Goal: Transaction & Acquisition: Purchase product/service

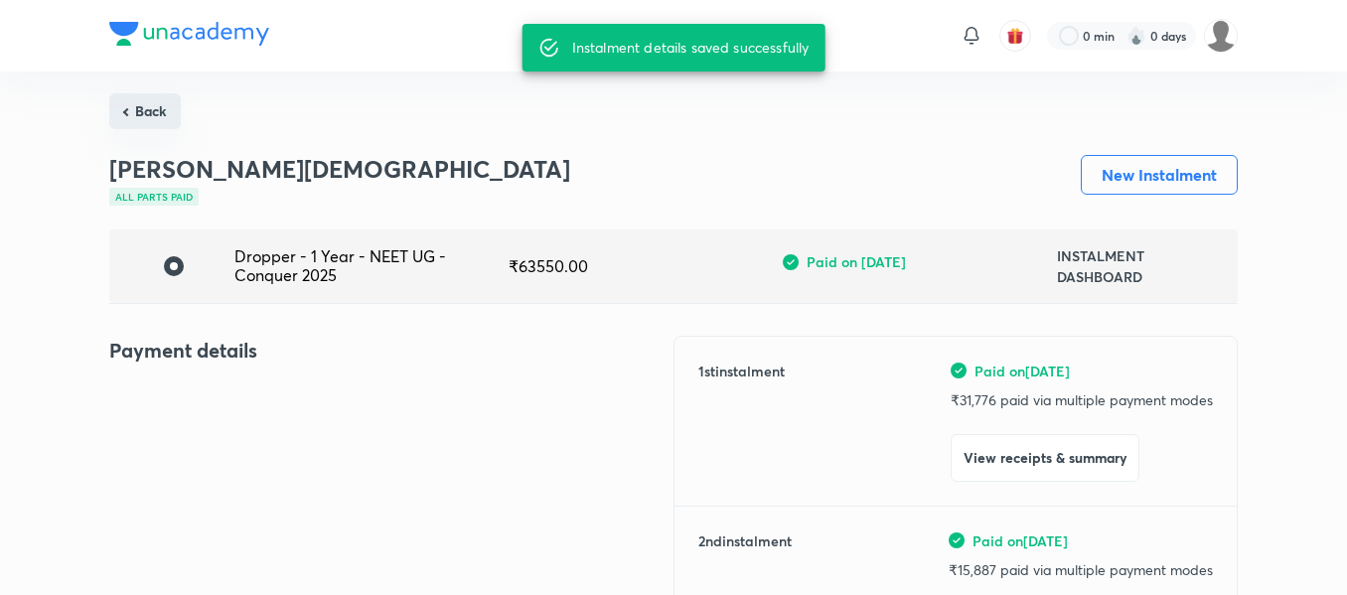
click at [151, 121] on button "Back" at bounding box center [144, 111] width 71 height 36
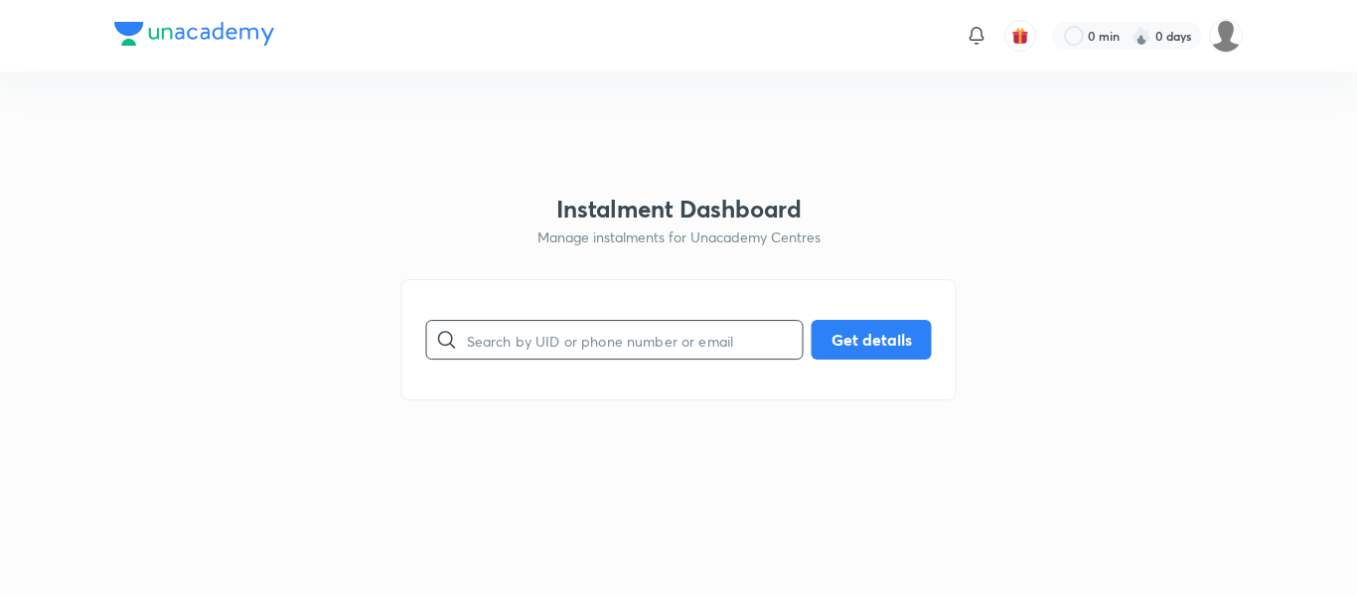
click at [573, 358] on input "text" at bounding box center [635, 340] width 336 height 51
paste input "[EMAIL_ADDRESS][DOMAIN_NAME]"
type input "[EMAIL_ADDRESS][DOMAIN_NAME]"
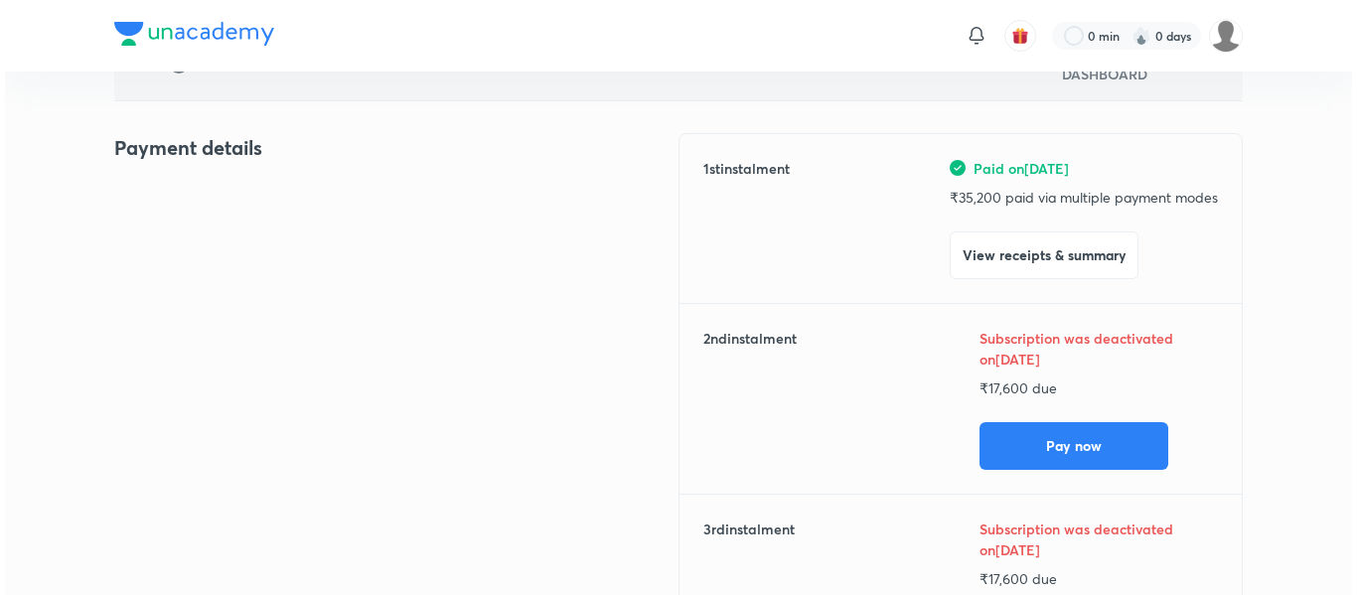
scroll to position [205, 0]
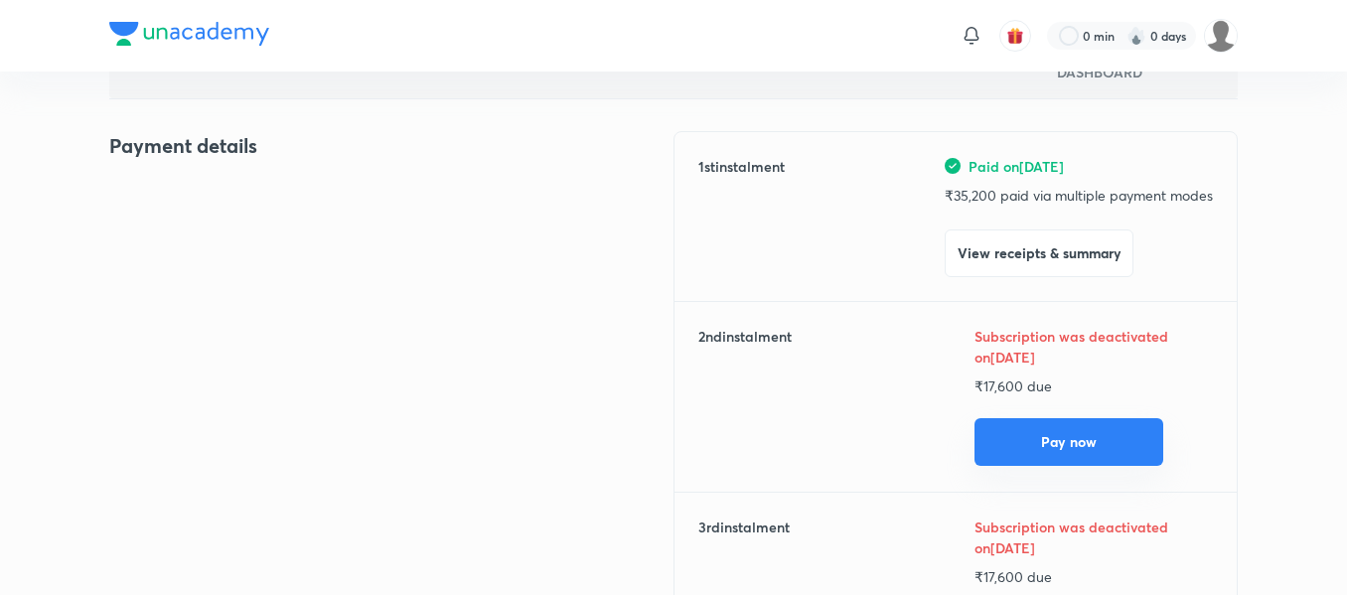
click at [999, 437] on button "Pay now" at bounding box center [1068, 442] width 189 height 48
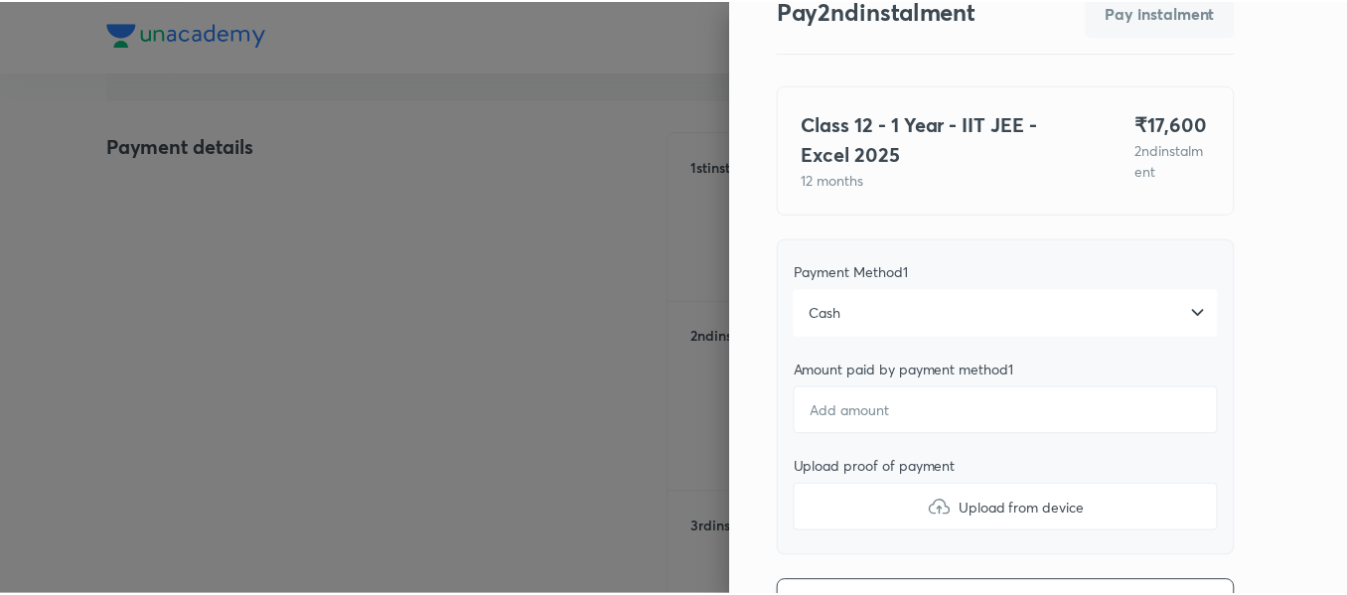
scroll to position [79, 0]
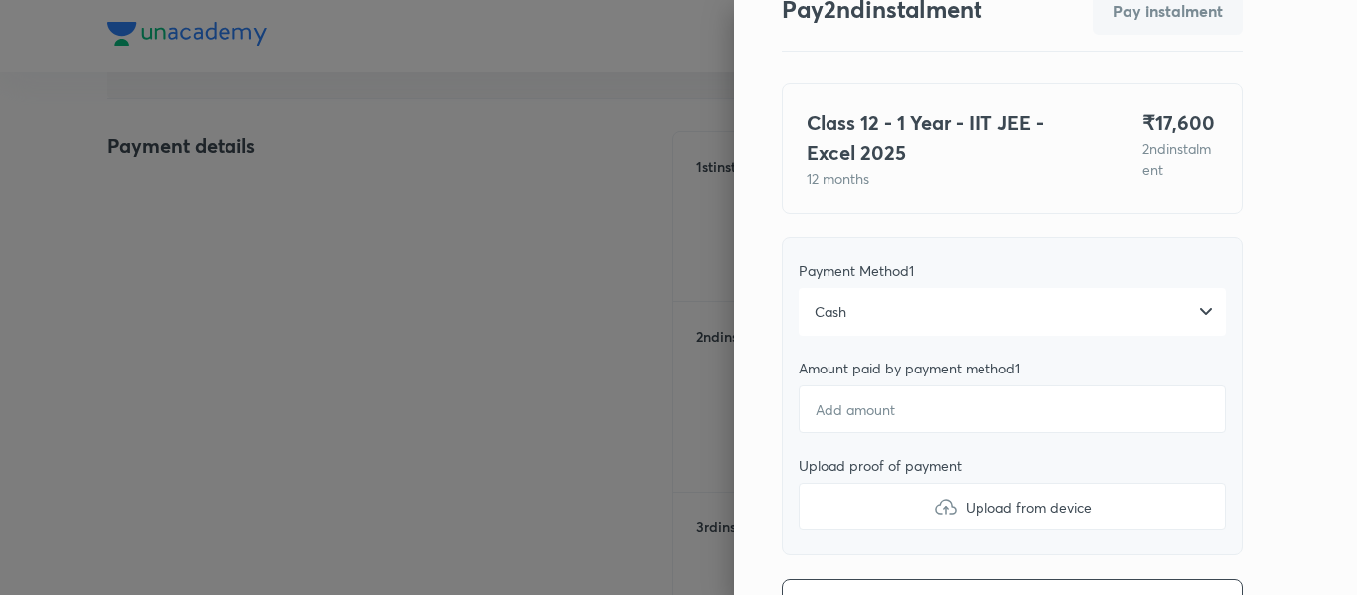
click at [229, 176] on div at bounding box center [678, 297] width 1357 height 595
type textarea "x"
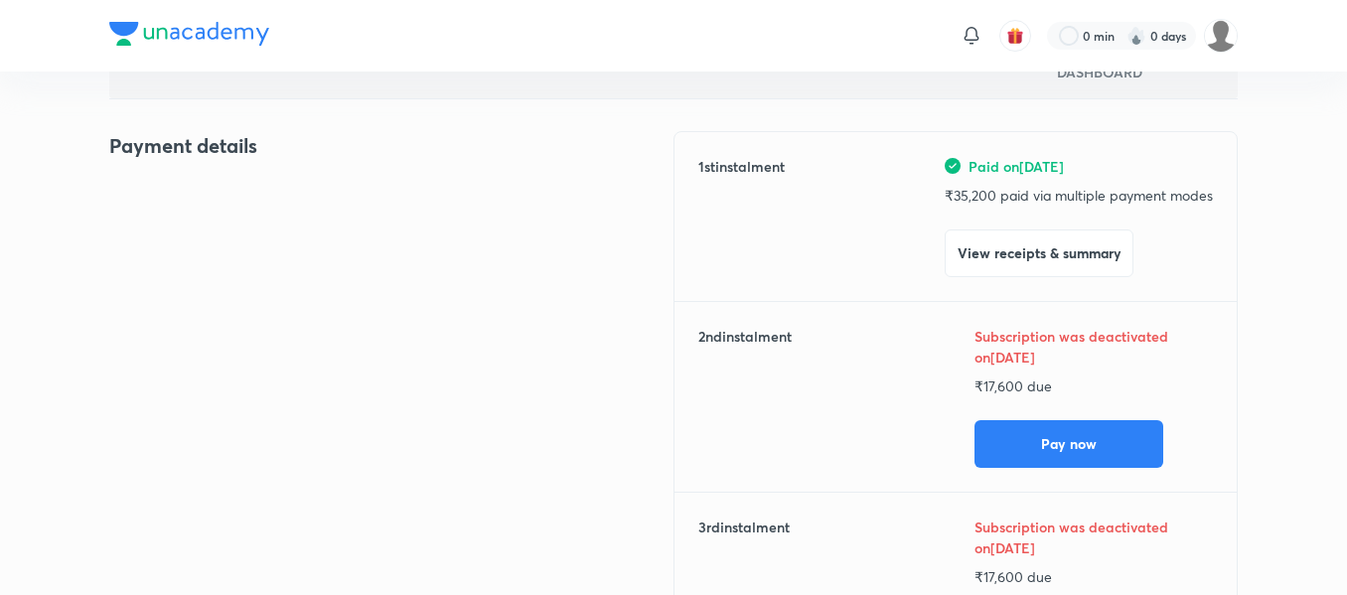
scroll to position [0, 0]
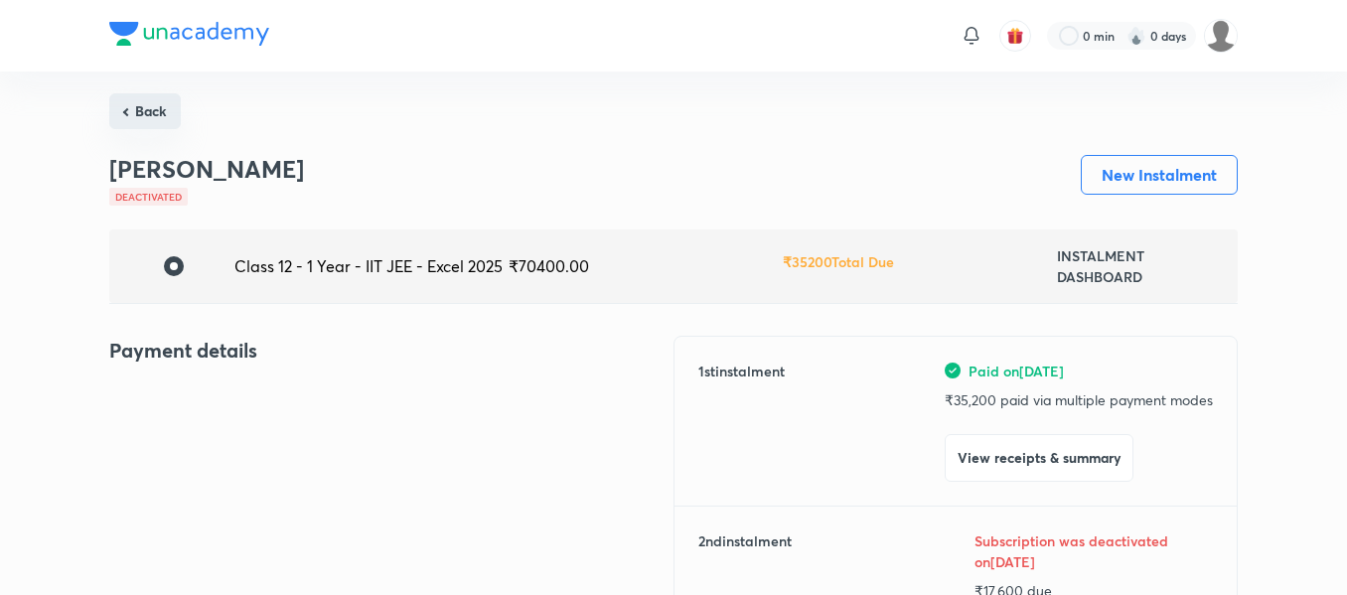
click at [148, 108] on button "Back" at bounding box center [144, 111] width 71 height 36
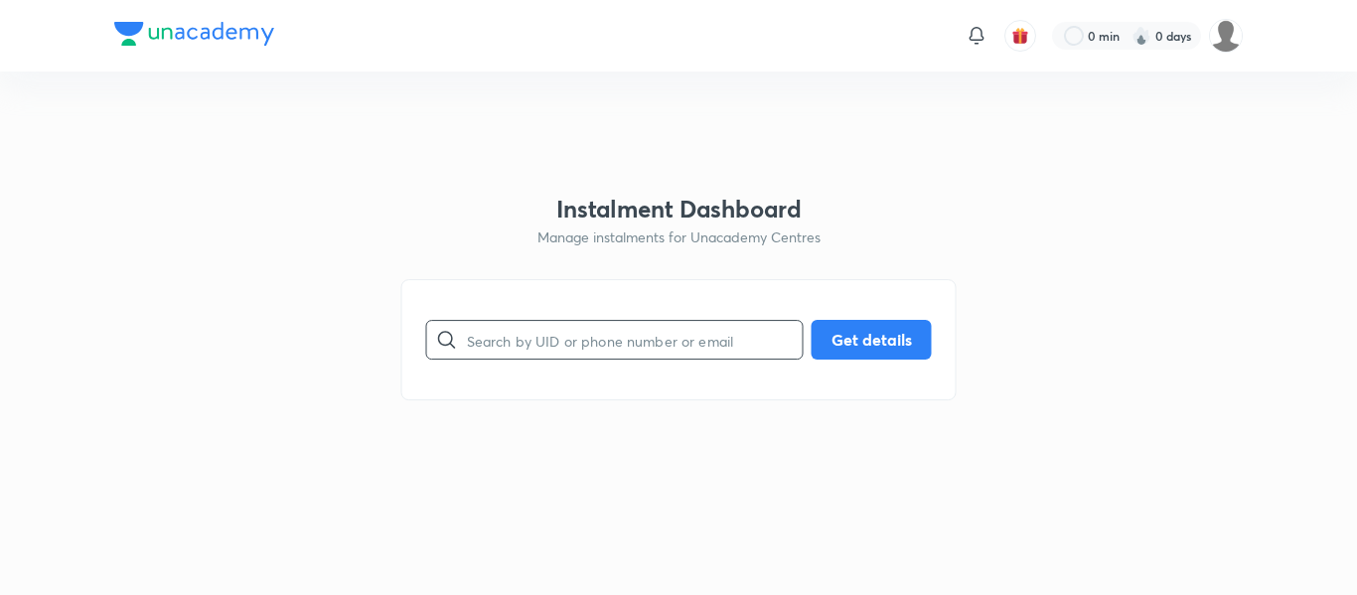
click at [510, 330] on input "text" at bounding box center [635, 340] width 336 height 51
paste input "[EMAIL_ADDRESS][PERSON_NAME][DOMAIN_NAME]"
type input "[EMAIL_ADDRESS][PERSON_NAME][DOMAIN_NAME]"
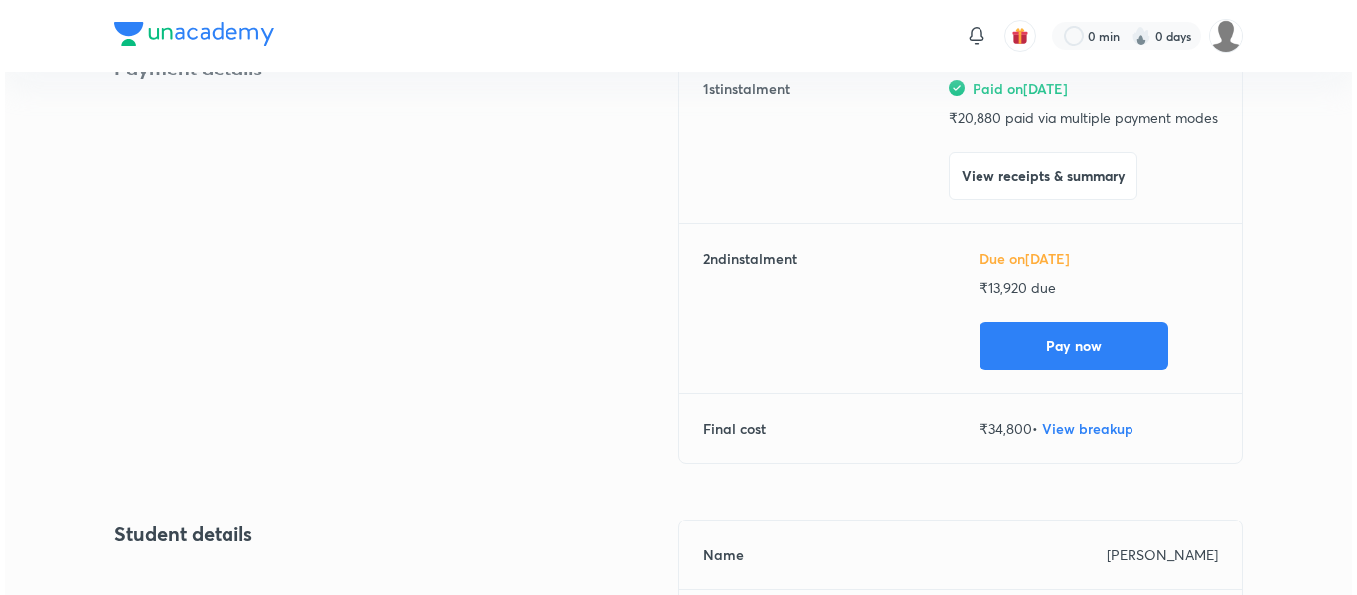
scroll to position [276, 0]
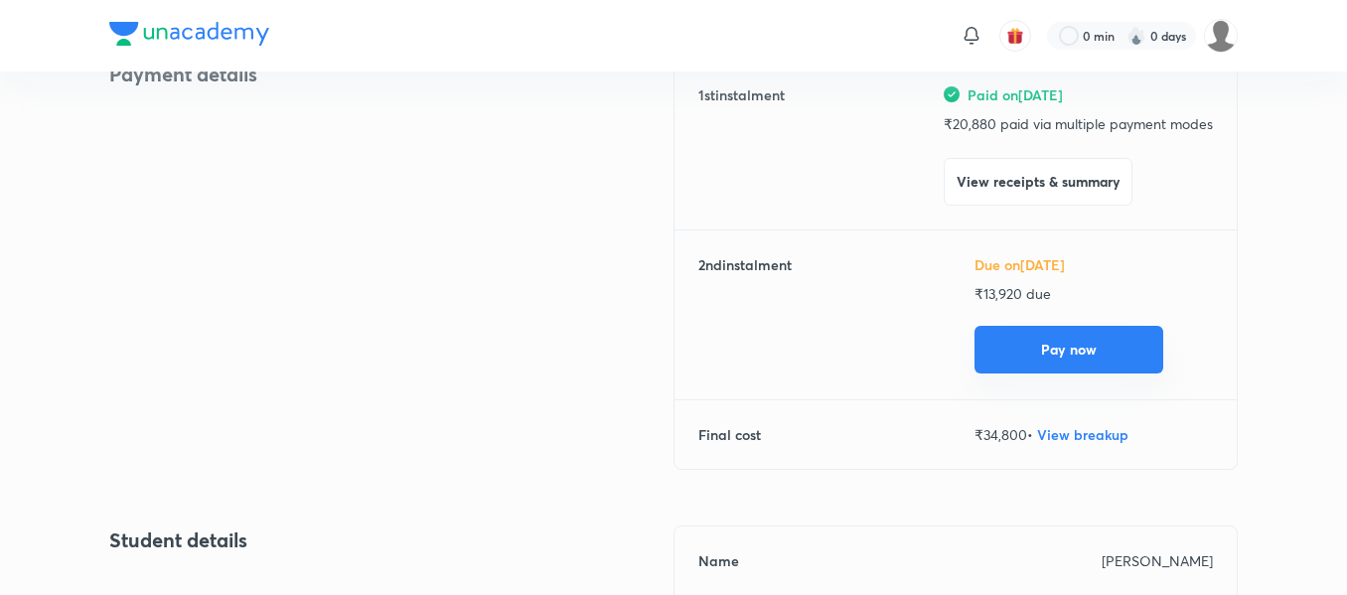
click at [1030, 362] on button "Pay now" at bounding box center [1068, 350] width 189 height 48
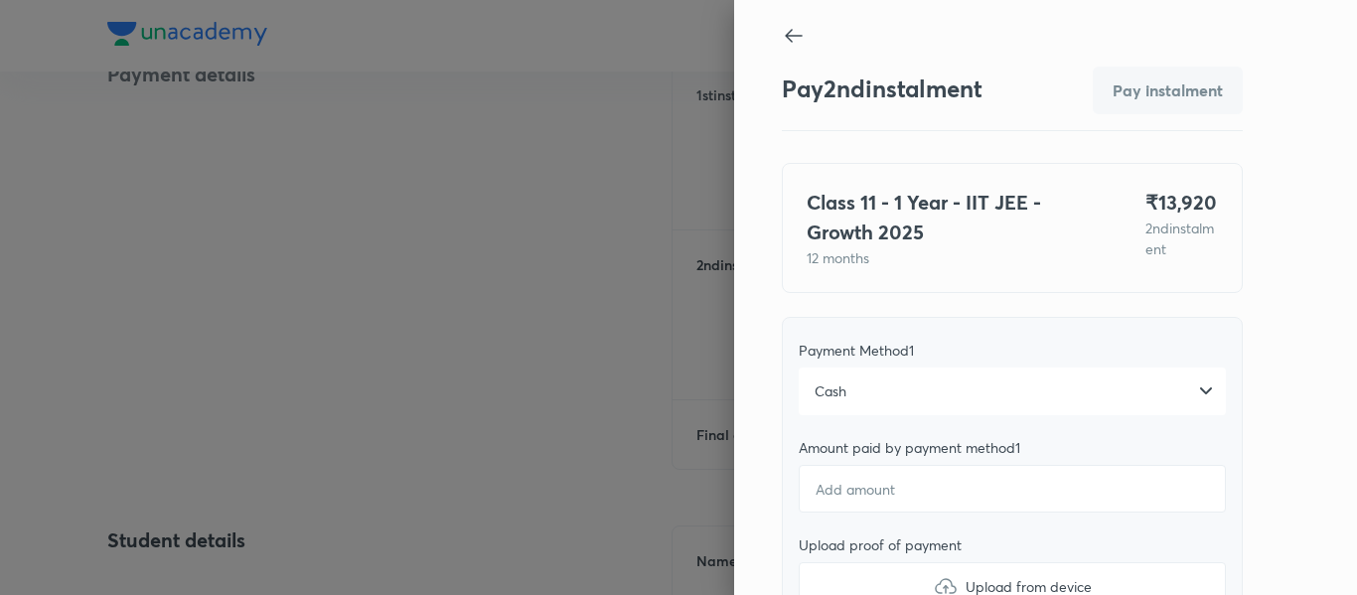
click at [960, 393] on div "Cash" at bounding box center [1011, 391] width 427 height 48
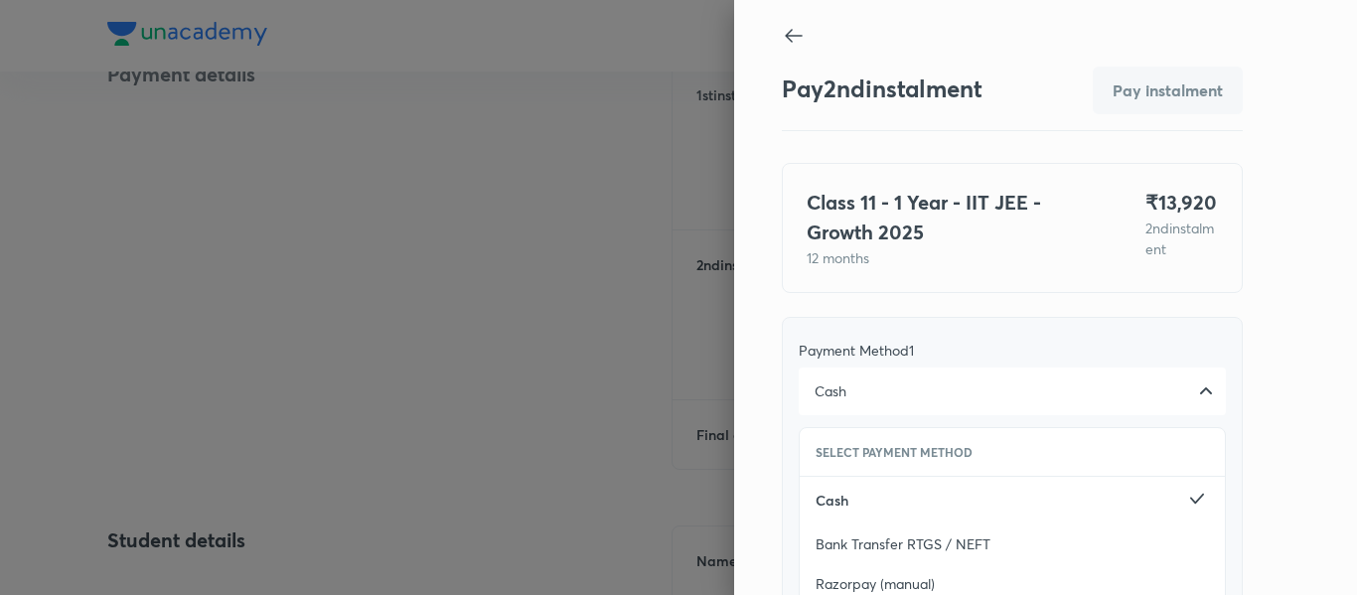
scroll to position [363, 0]
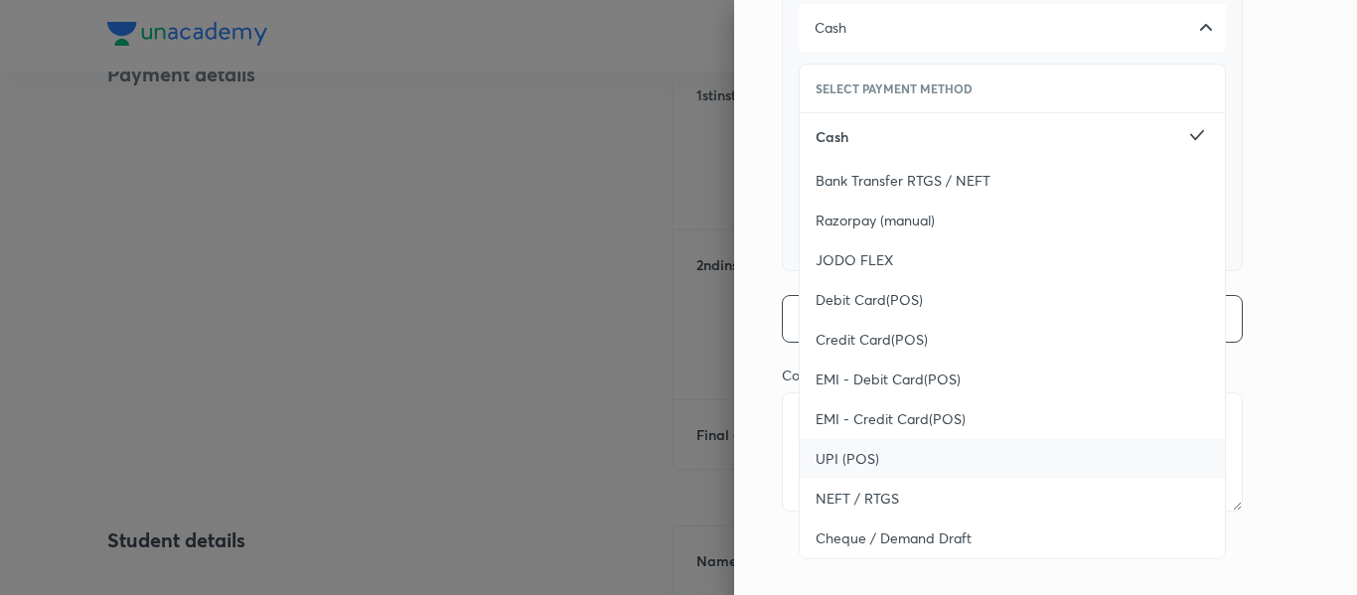
click at [902, 459] on div "UPI (POS)" at bounding box center [1011, 459] width 425 height 40
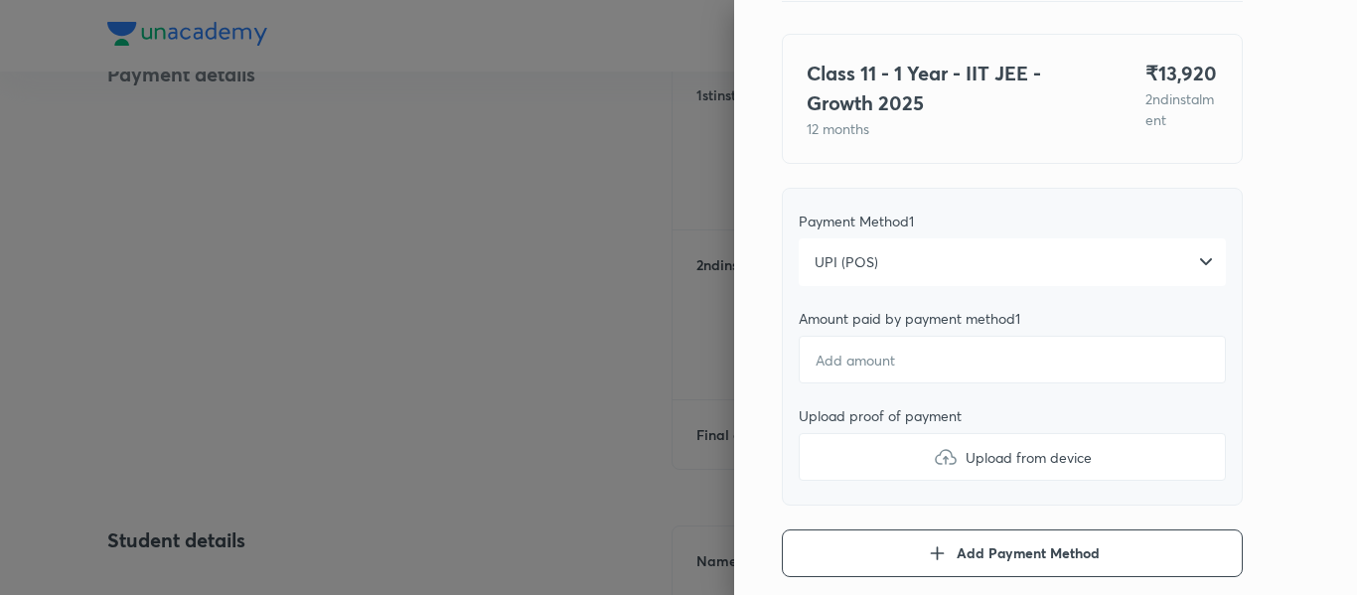
scroll to position [128, 0]
click at [872, 349] on input "number" at bounding box center [1011, 361] width 427 height 48
type textarea "x"
type input "1"
type textarea "x"
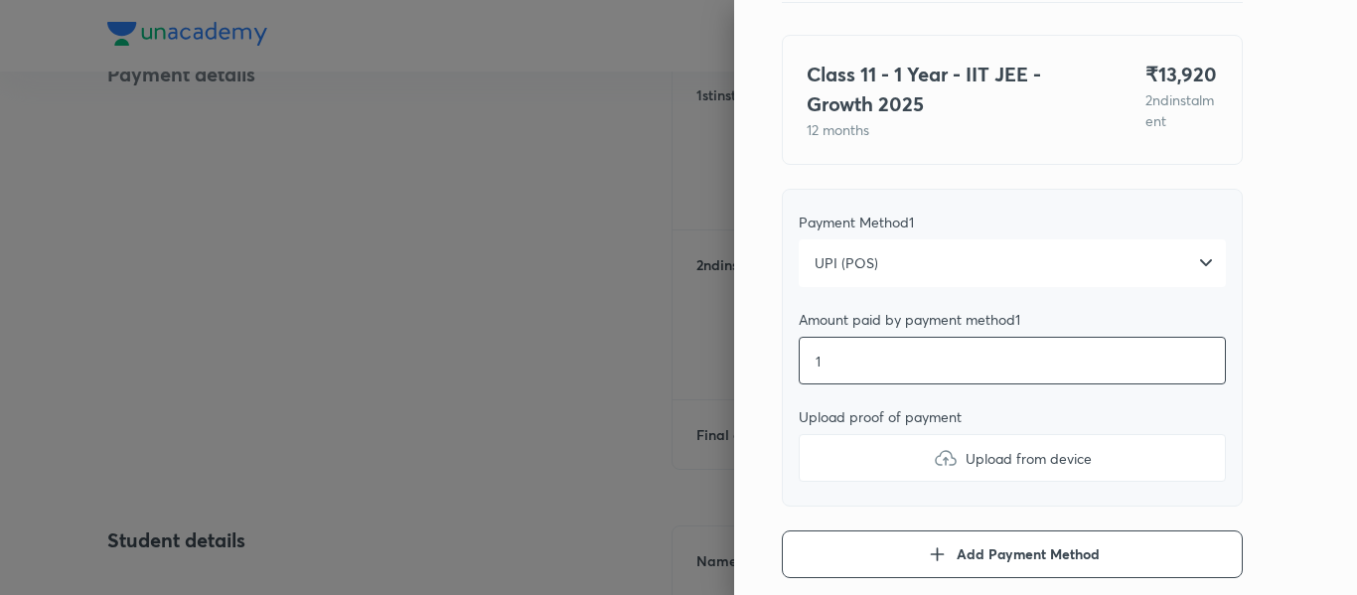
type input "13"
type textarea "x"
type input "139"
type textarea "x"
type input "1392"
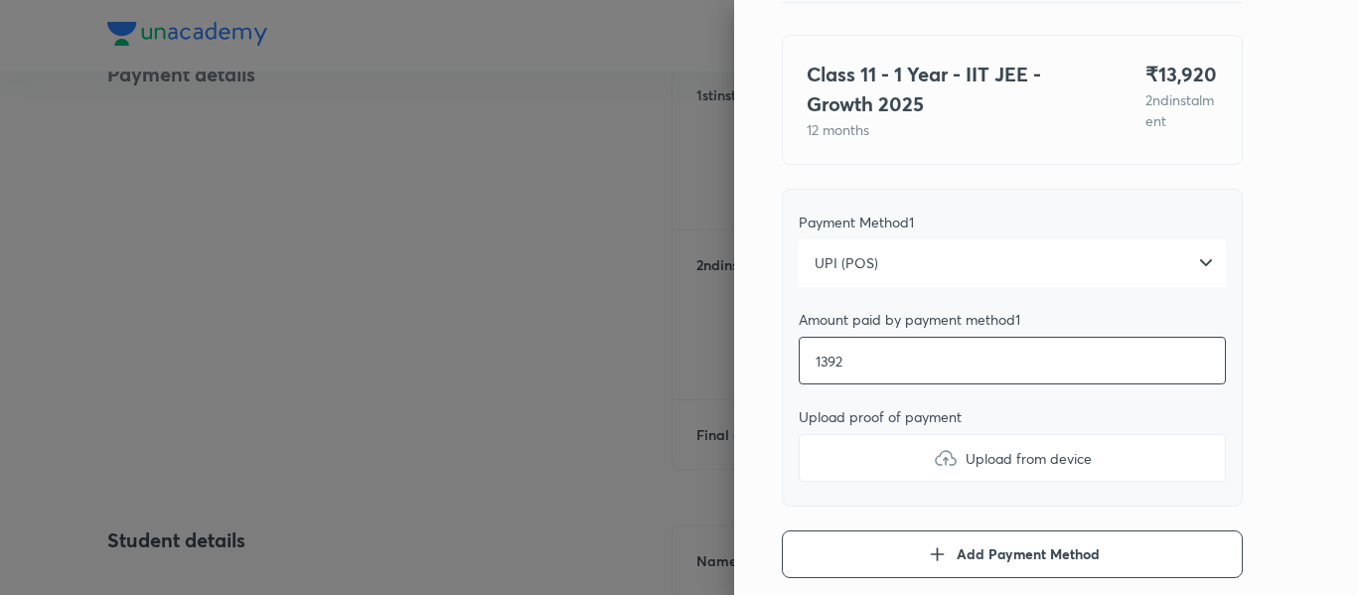
type textarea "x"
type input "13920"
type textarea "x"
type input "13920"
click at [857, 448] on label "Upload from device" at bounding box center [1011, 458] width 427 height 48
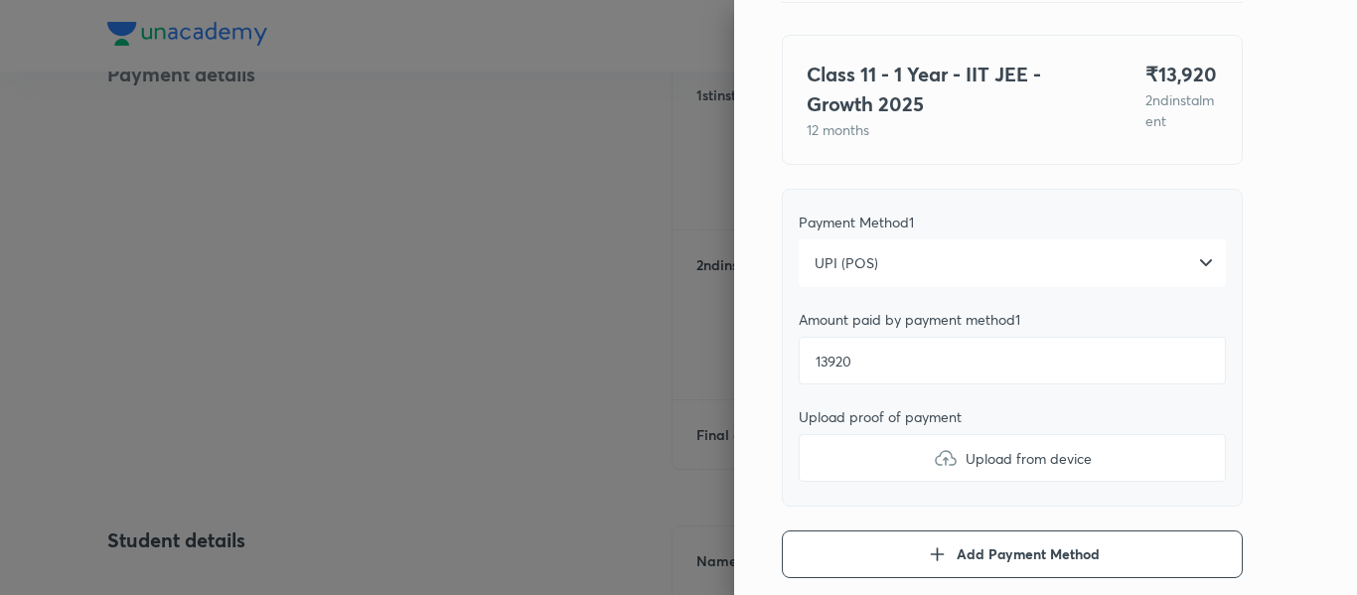
click at [0, 0] on input "Upload from device" at bounding box center [0, 0] width 0 height 0
type textarea "x"
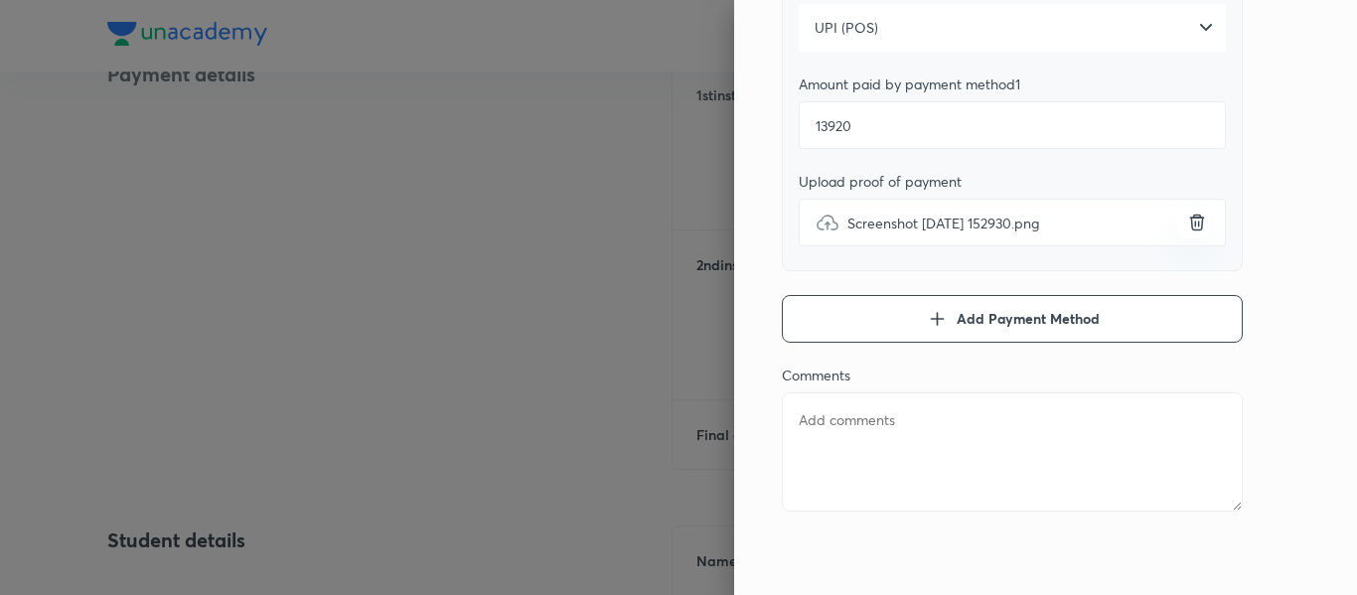
click at [893, 473] on textarea at bounding box center [1012, 451] width 461 height 119
type textarea "2"
type textarea "x"
type textarea "2n"
type textarea "x"
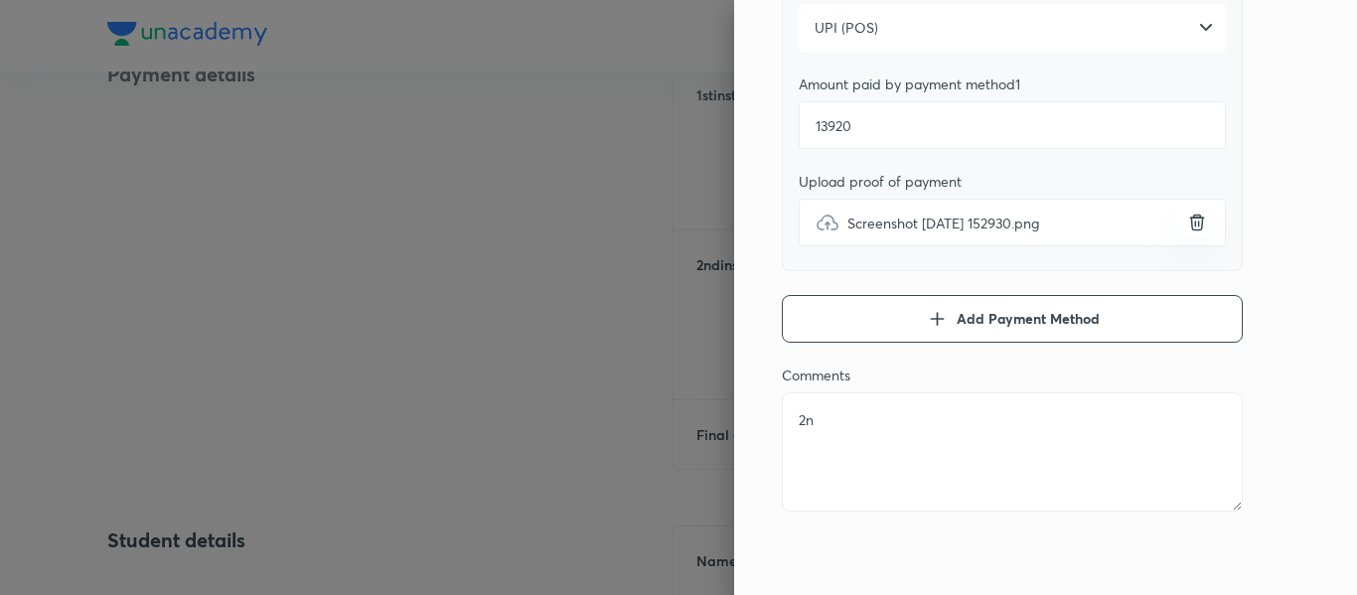
type textarea "2nd"
type textarea "x"
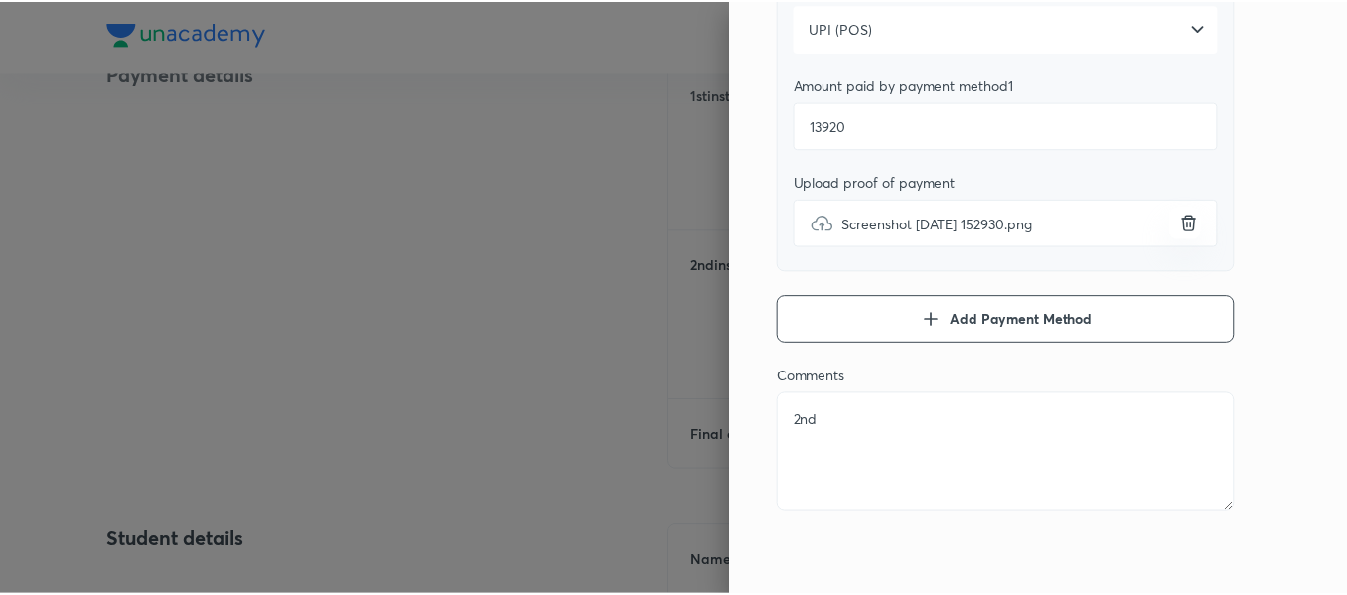
scroll to position [0, 0]
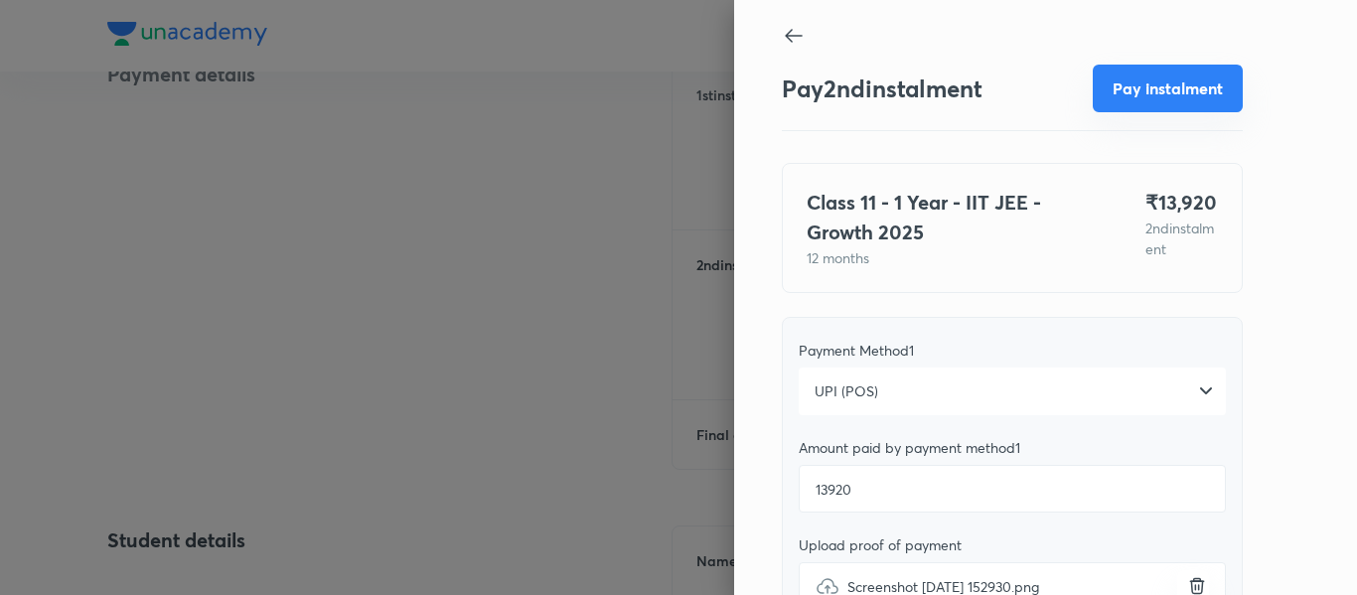
type textarea "2nd"
click at [1107, 85] on button "Pay instalment" at bounding box center [1167, 89] width 150 height 48
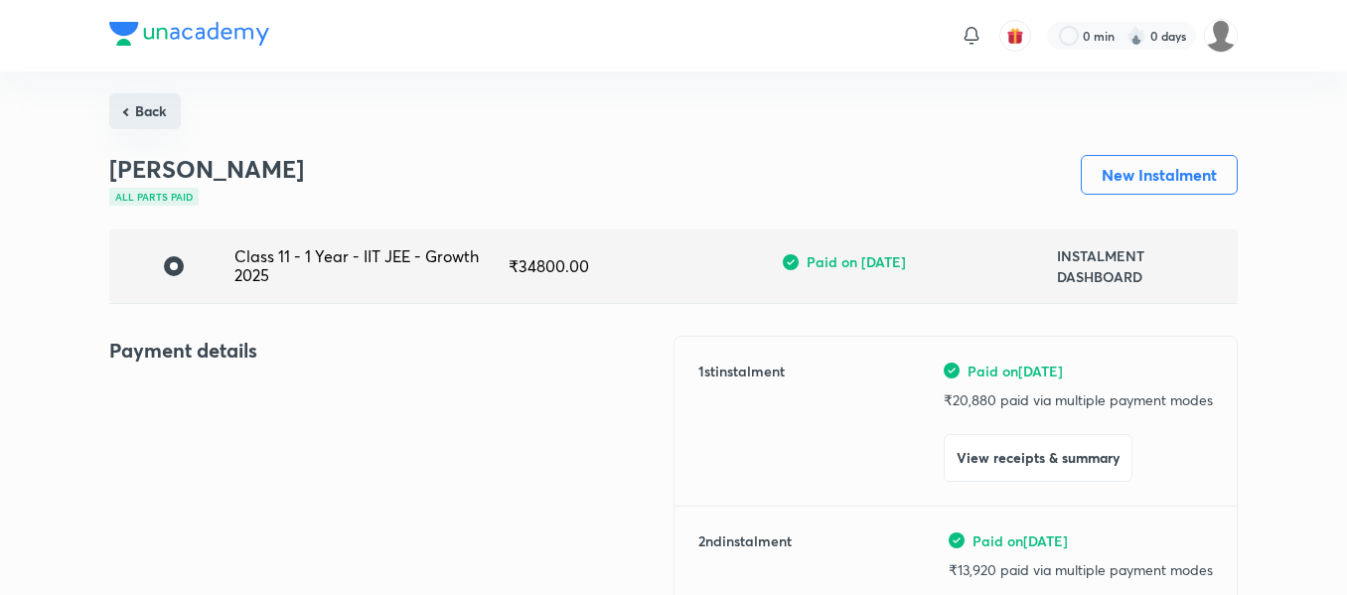
click at [155, 123] on button "Back" at bounding box center [144, 111] width 71 height 36
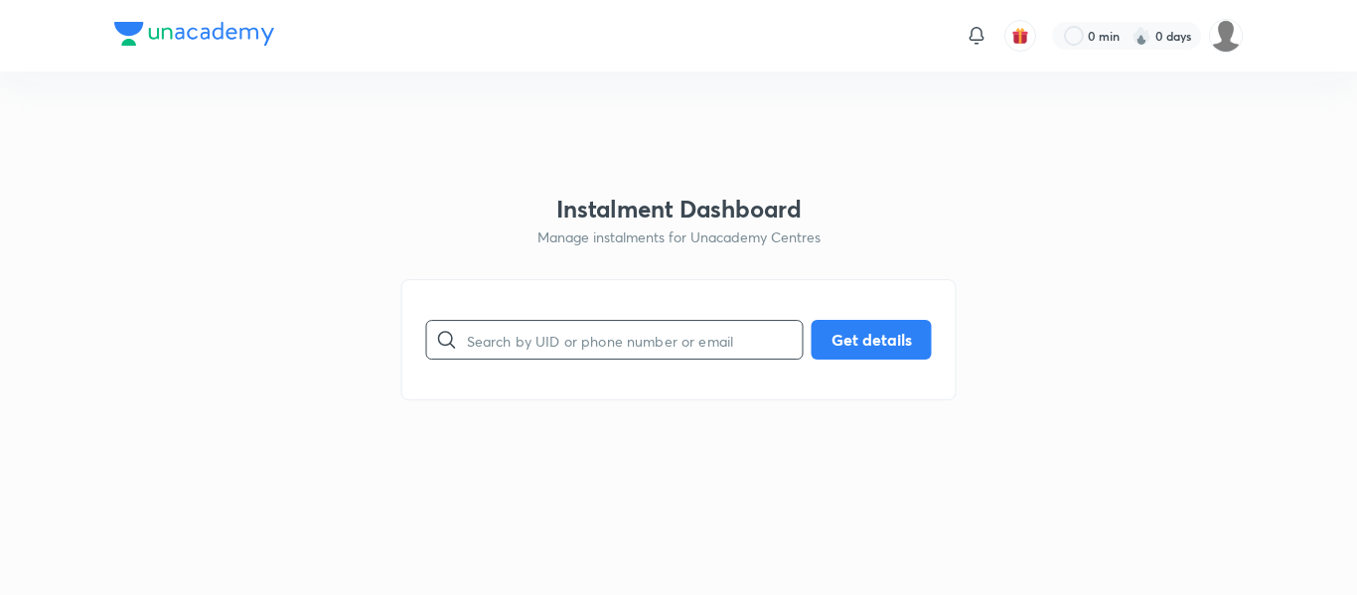
click at [477, 337] on input "text" at bounding box center [635, 340] width 336 height 51
paste input "[EMAIL_ADDRESS][DOMAIN_NAME]"
type input "[EMAIL_ADDRESS][DOMAIN_NAME]"
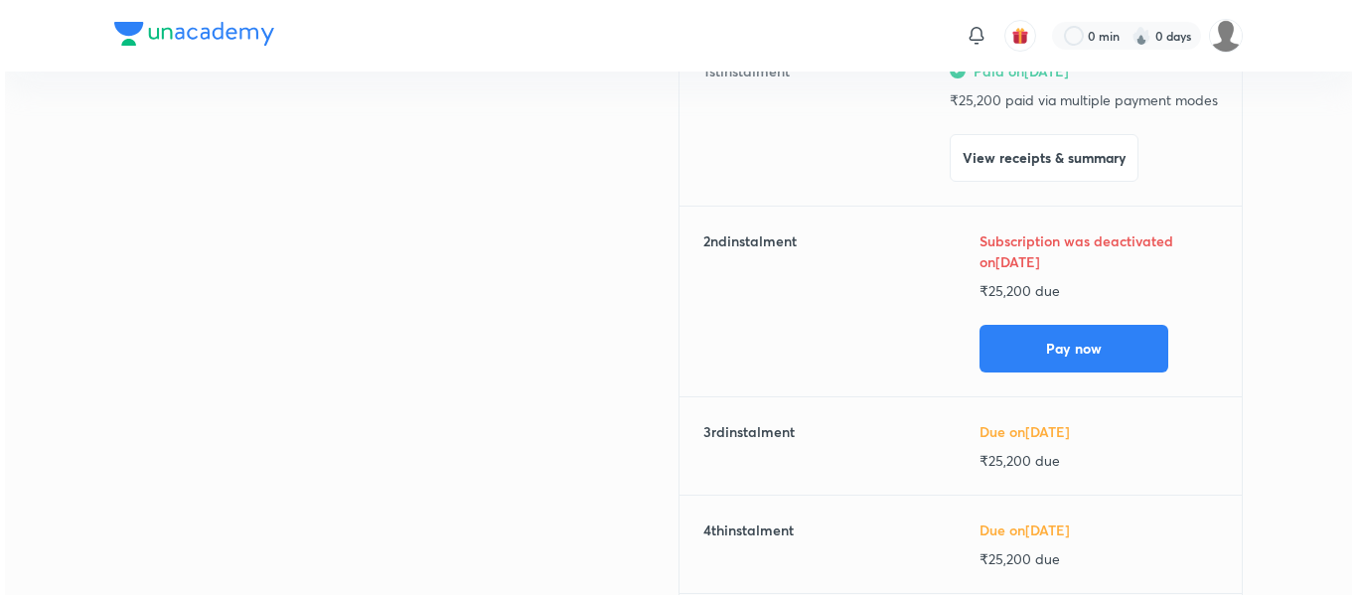
scroll to position [301, 0]
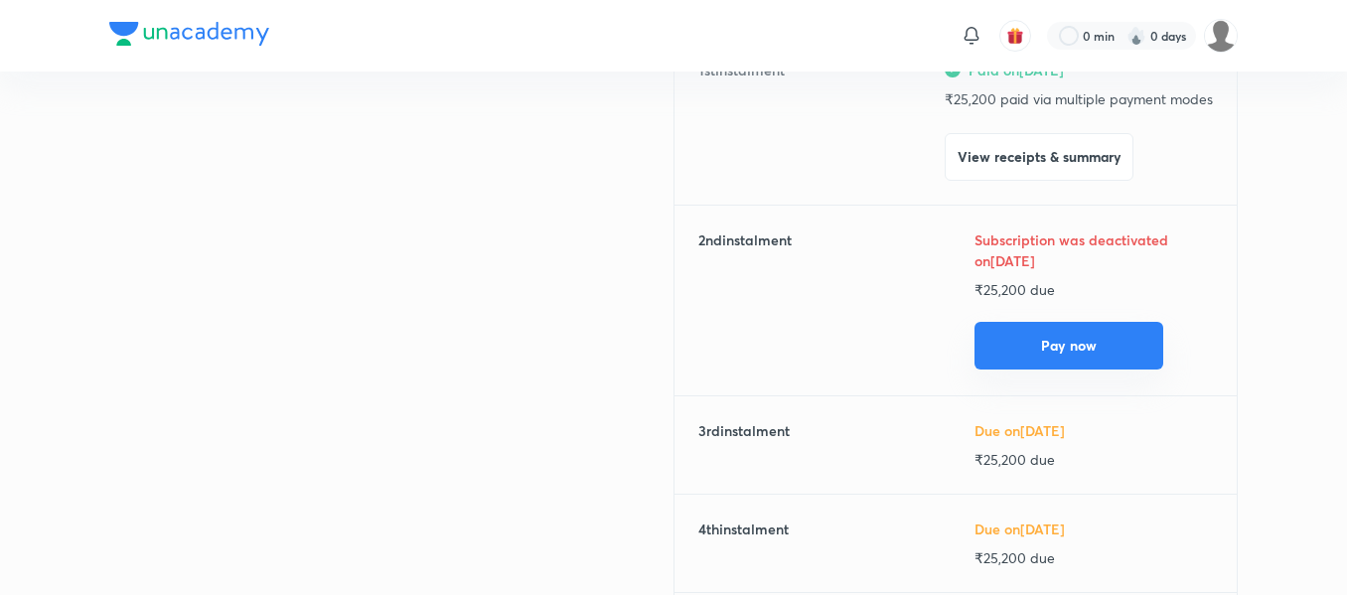
click at [1021, 363] on button "Pay now" at bounding box center [1068, 346] width 189 height 48
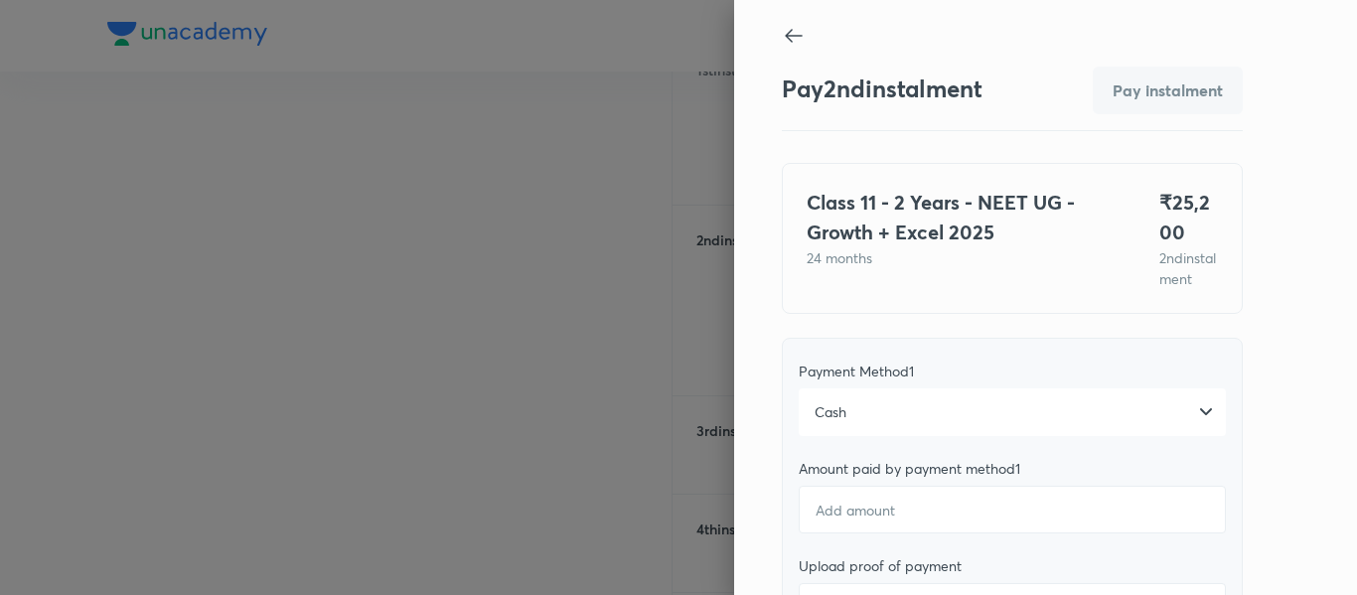
click at [950, 436] on div "Cash" at bounding box center [1011, 412] width 427 height 48
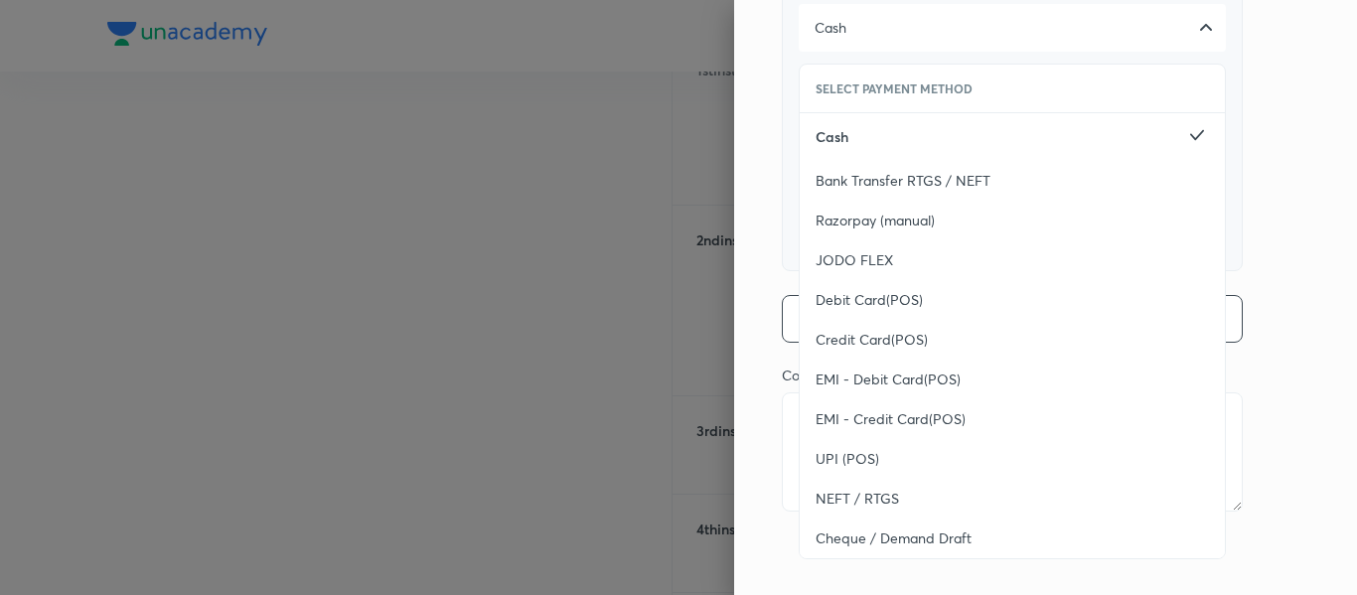
scroll to position [405, 0]
click at [908, 462] on div "UPI (POS)" at bounding box center [1011, 459] width 425 height 40
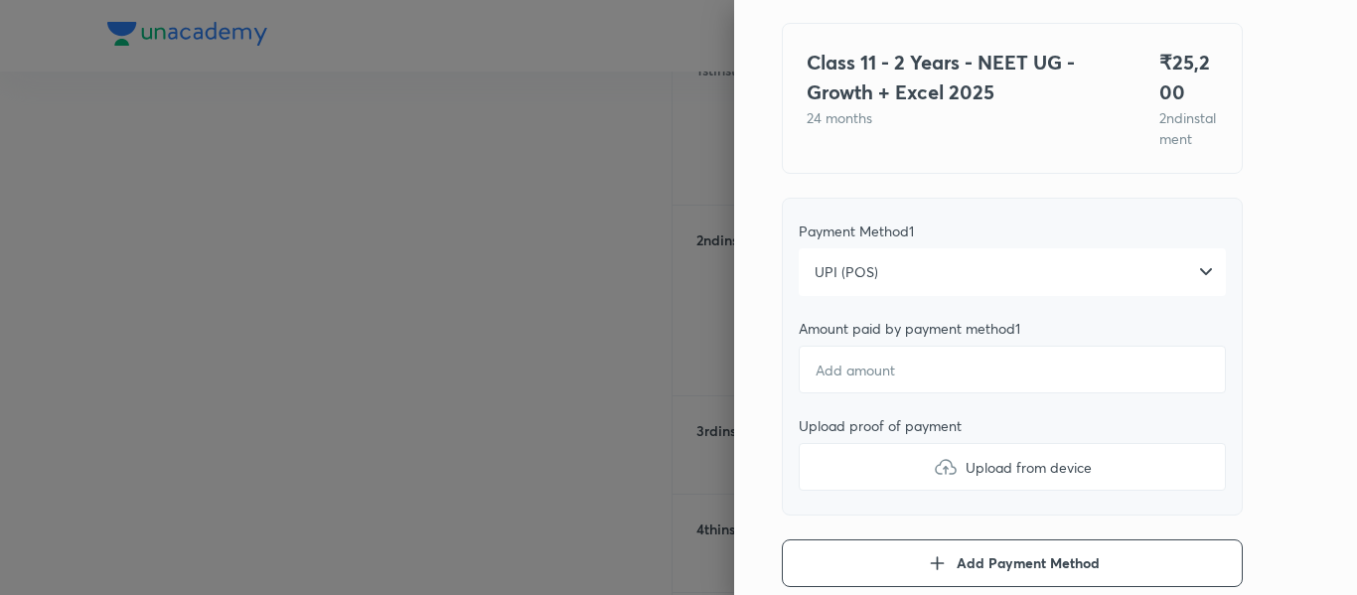
scroll to position [121, 0]
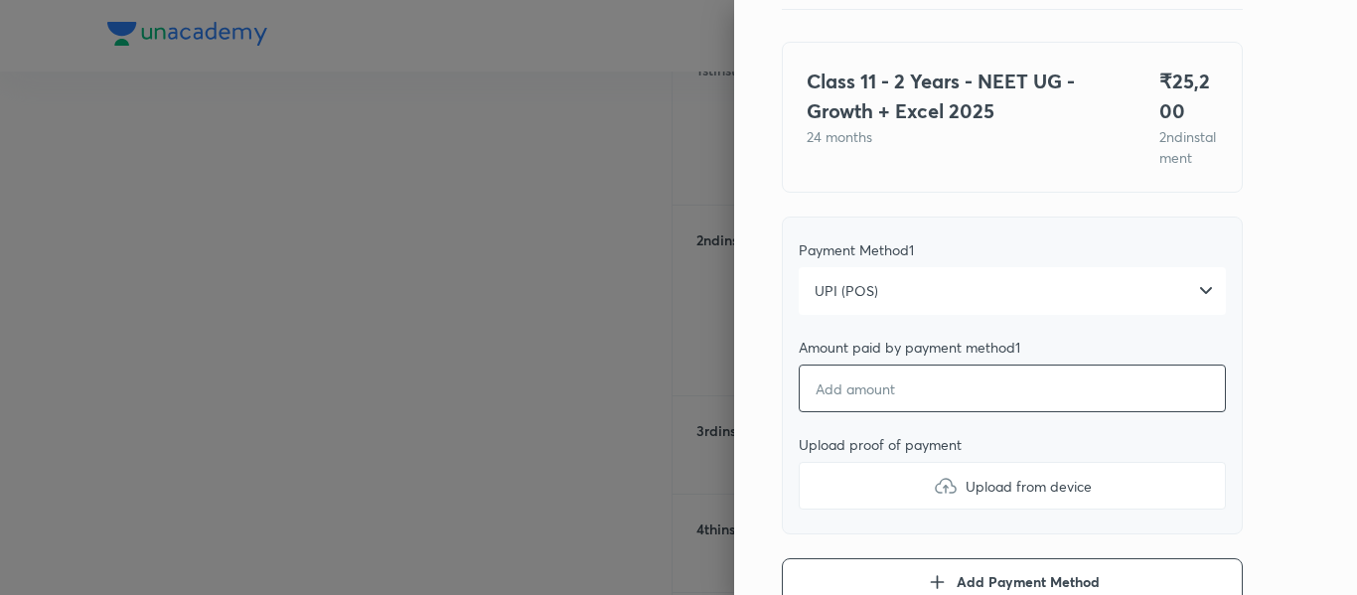
click at [856, 412] on input "number" at bounding box center [1011, 388] width 427 height 48
type textarea "x"
type input "2"
type textarea "x"
type input "25"
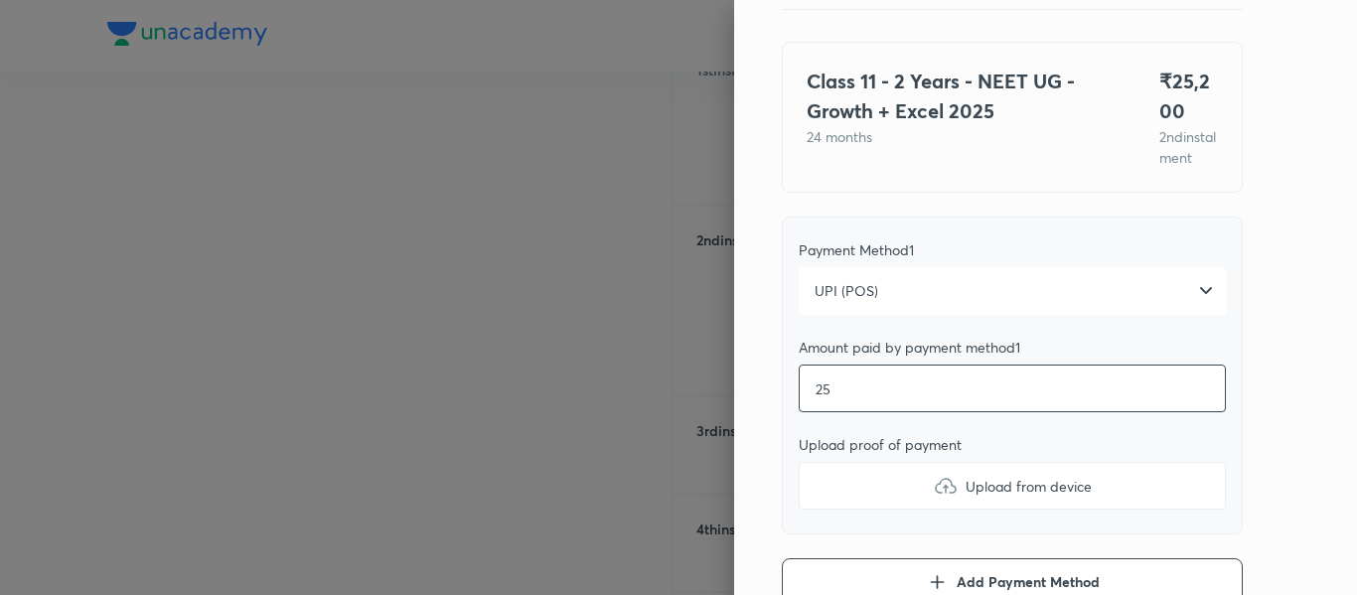
type textarea "x"
type input "250"
type textarea "x"
type input "2500"
type textarea "x"
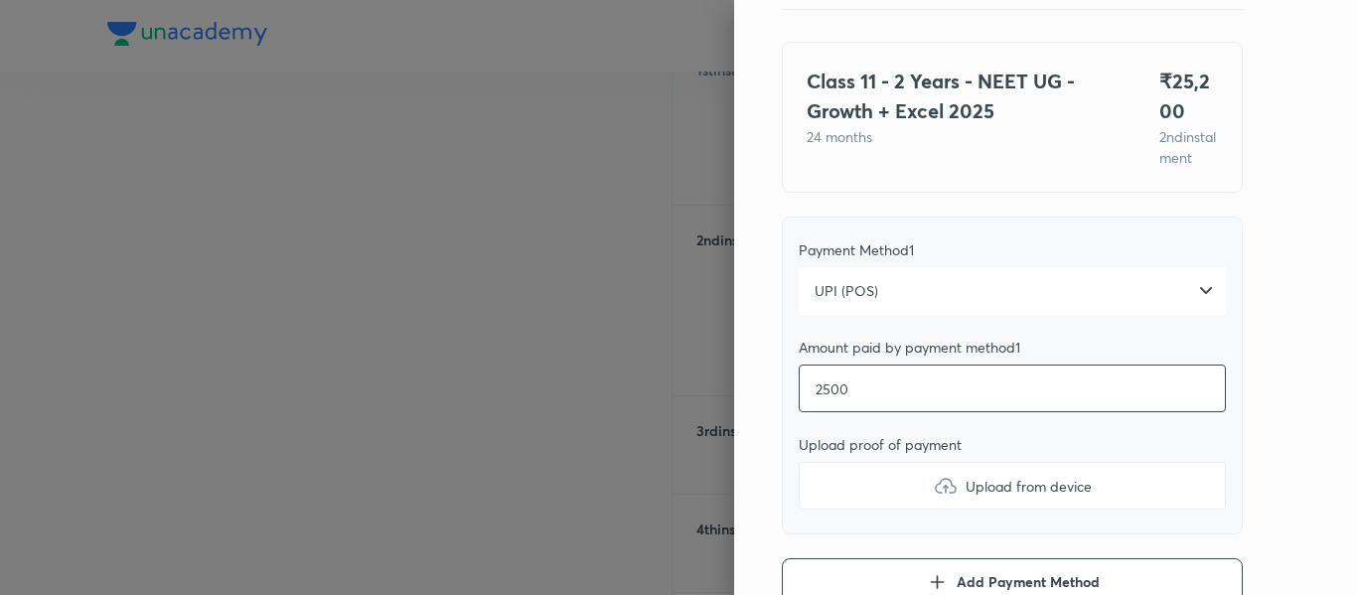
type input "25000"
type textarea "x"
type input "25000"
click at [847, 509] on label "Upload from device" at bounding box center [1011, 486] width 427 height 48
click at [0, 0] on input "Upload from device" at bounding box center [0, 0] width 0 height 0
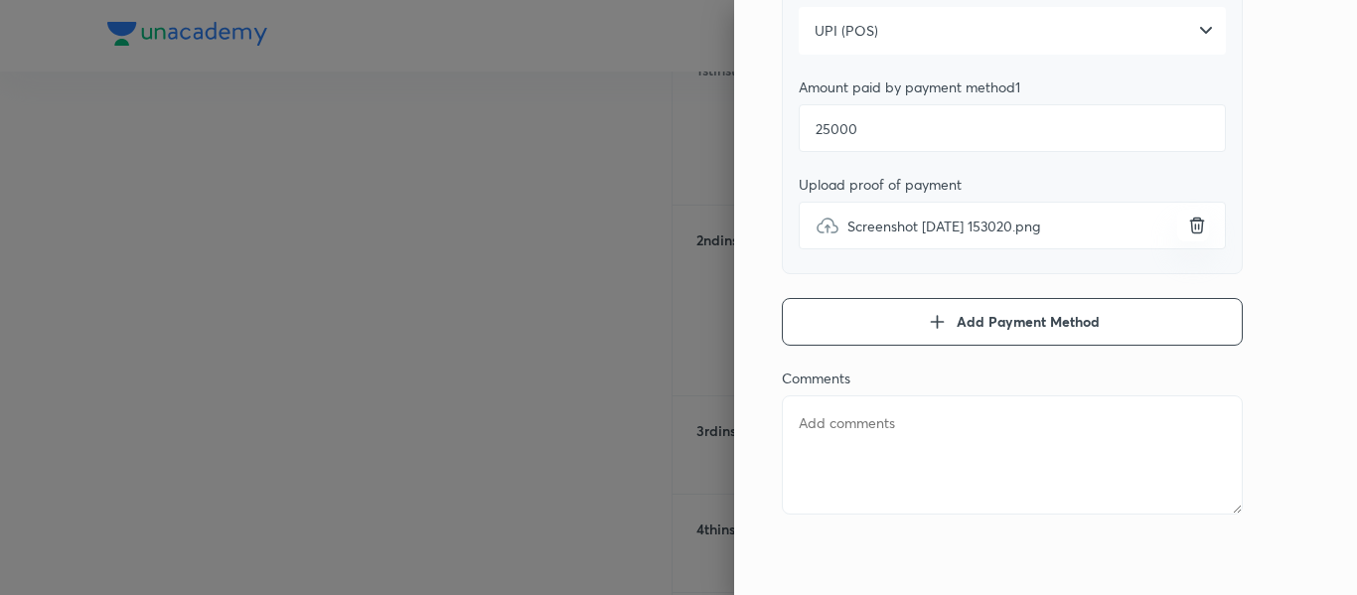
scroll to position [405, 0]
click at [937, 342] on button "Add Payment Method" at bounding box center [1012, 319] width 461 height 48
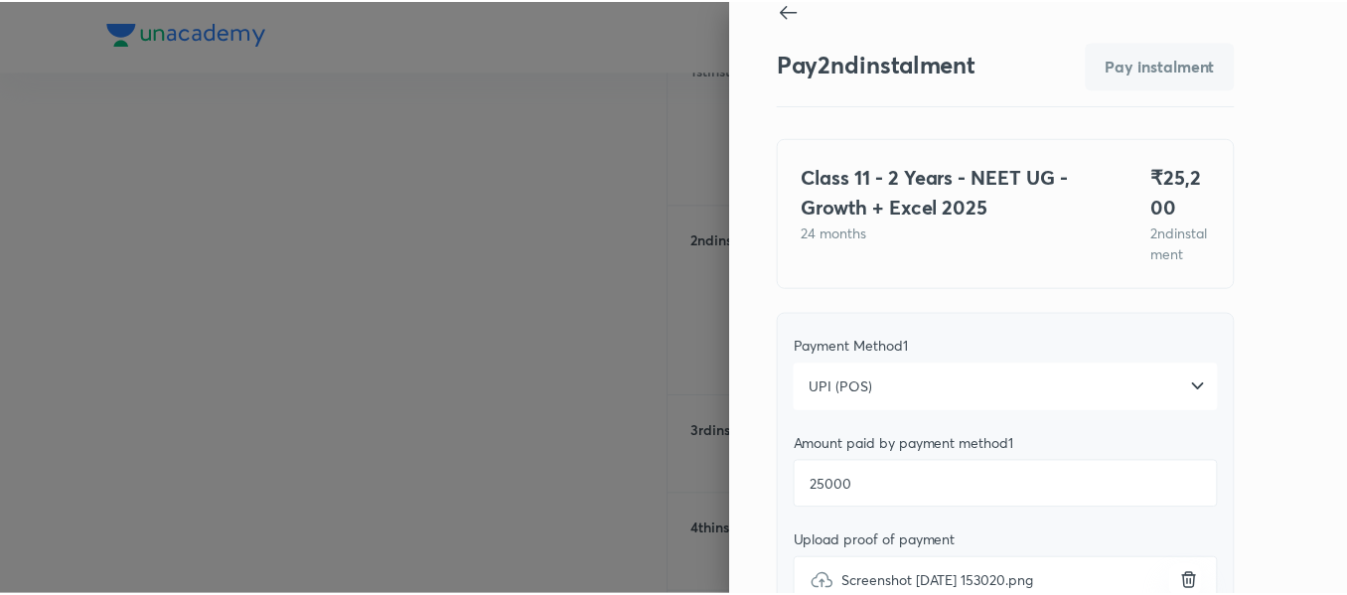
scroll to position [24, 0]
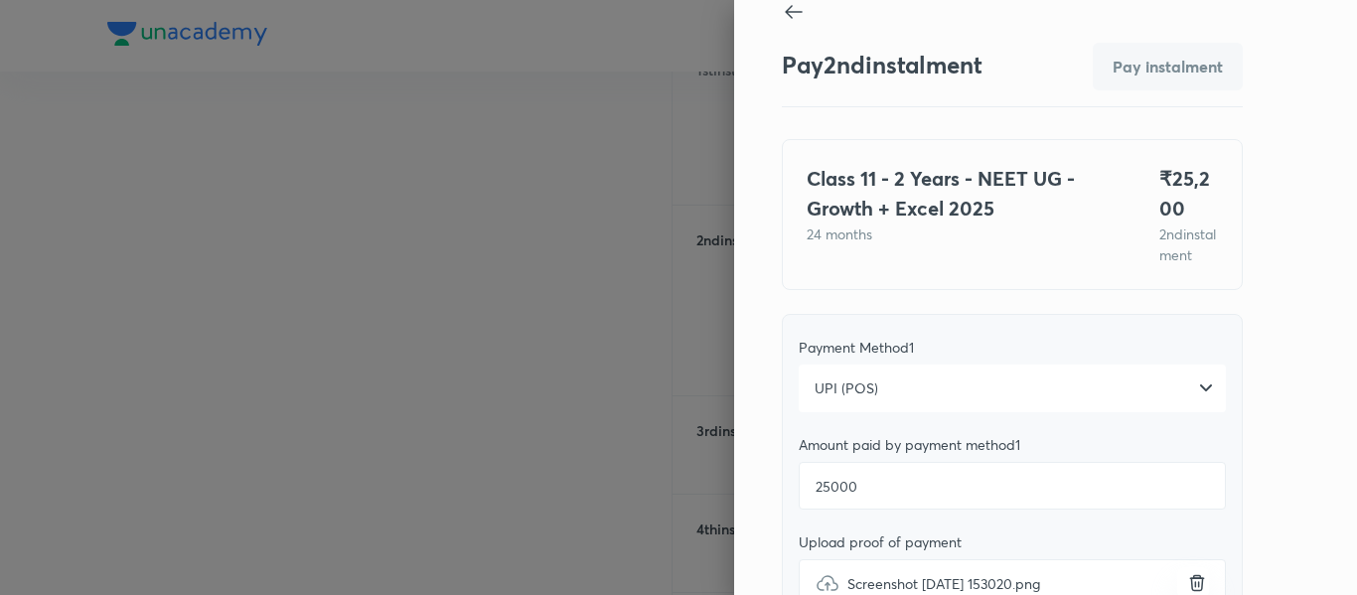
click at [790, 21] on div at bounding box center [1012, 13] width 461 height 27
click at [785, 12] on icon at bounding box center [793, 12] width 17 height 14
type textarea "x"
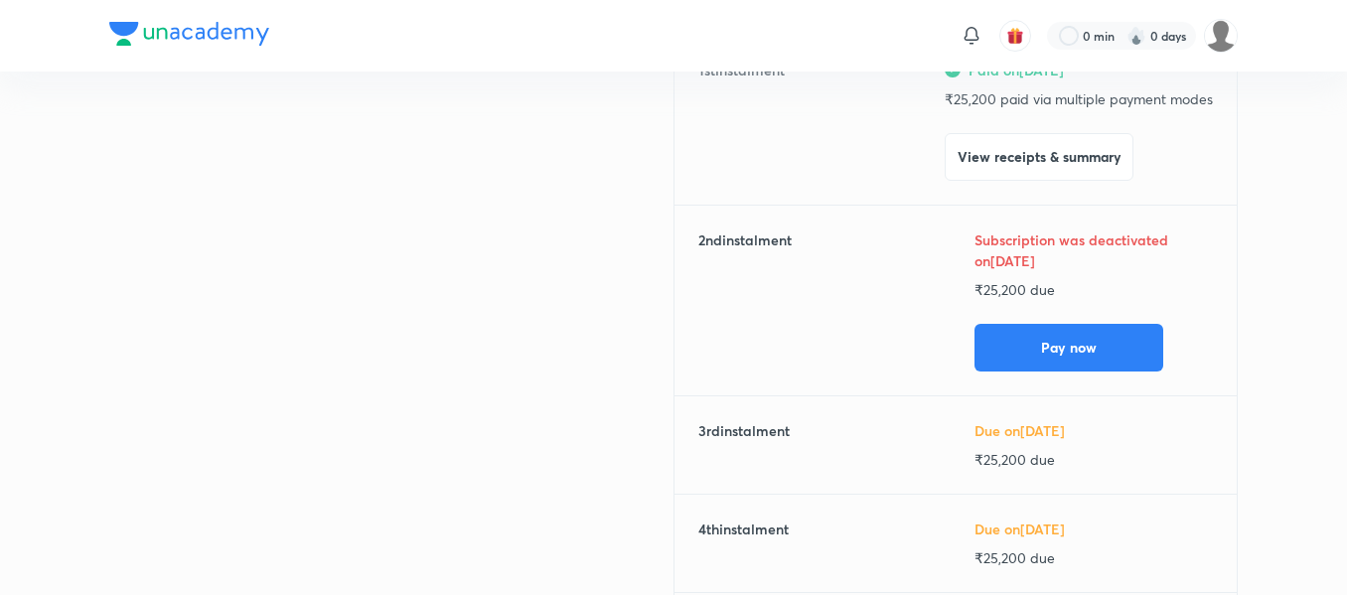
scroll to position [0, 0]
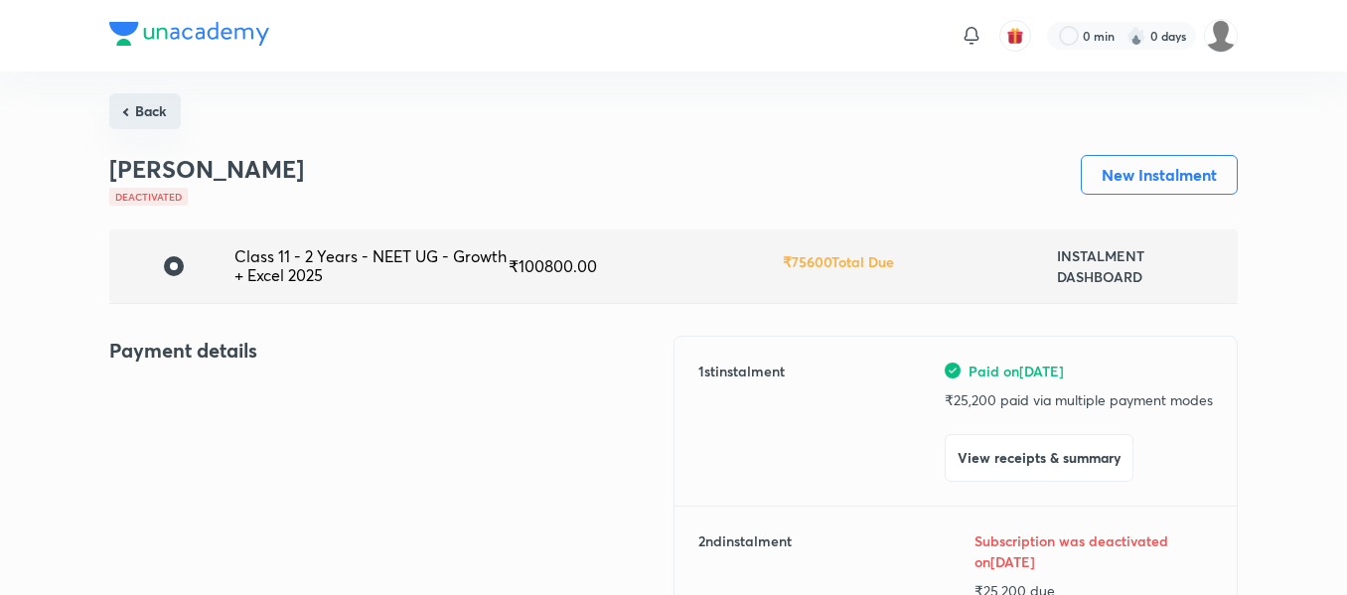
click at [156, 117] on button "Back" at bounding box center [144, 111] width 71 height 36
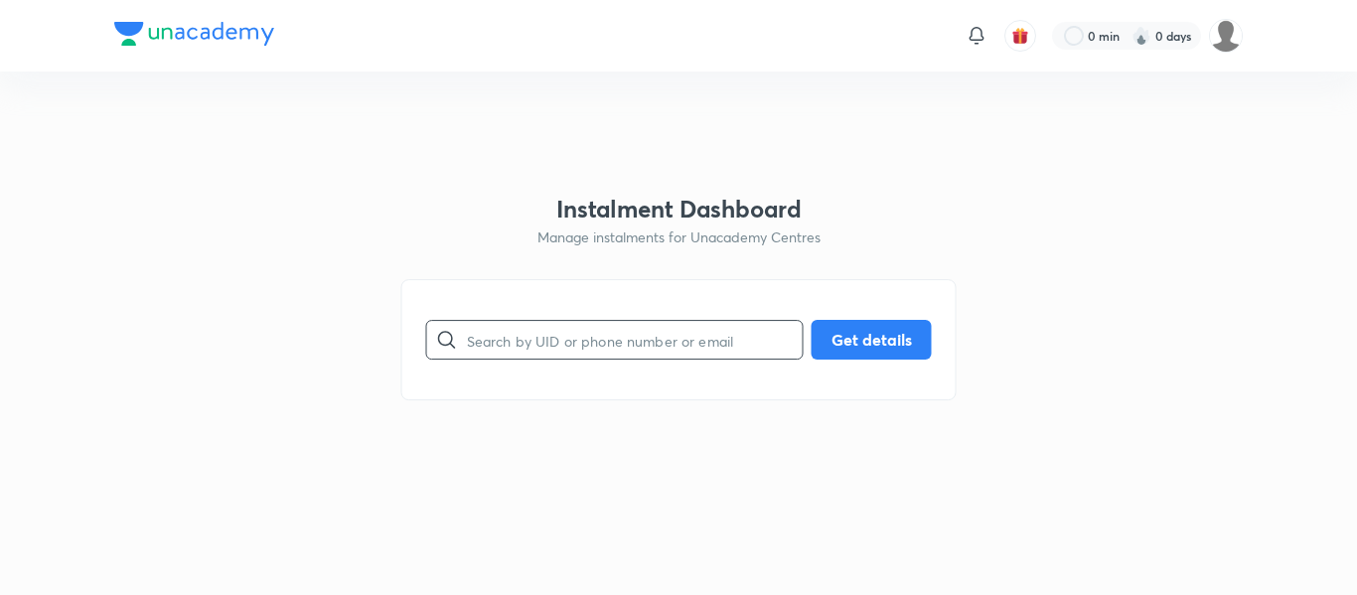
click at [586, 334] on input "text" at bounding box center [635, 340] width 336 height 51
paste input "[EMAIL_ADDRESS][DOMAIN_NAME]"
type input "[EMAIL_ADDRESS][DOMAIN_NAME]"
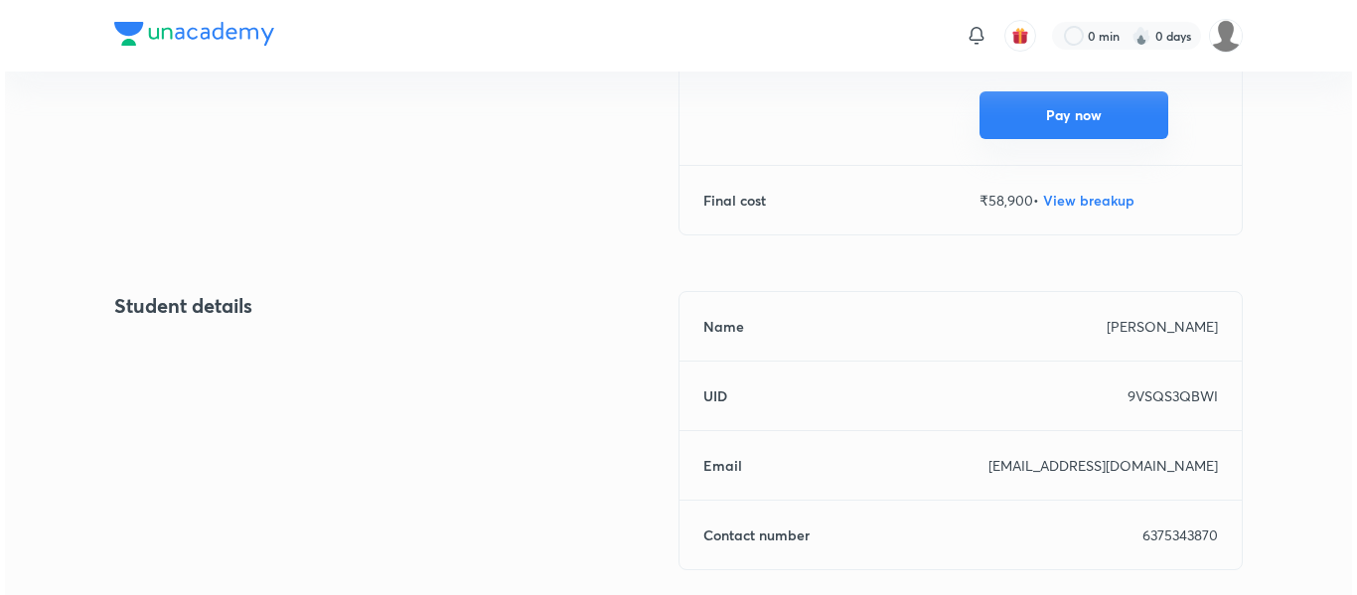
scroll to position [532, 0]
click at [1056, 125] on button "Pay now" at bounding box center [1068, 114] width 189 height 48
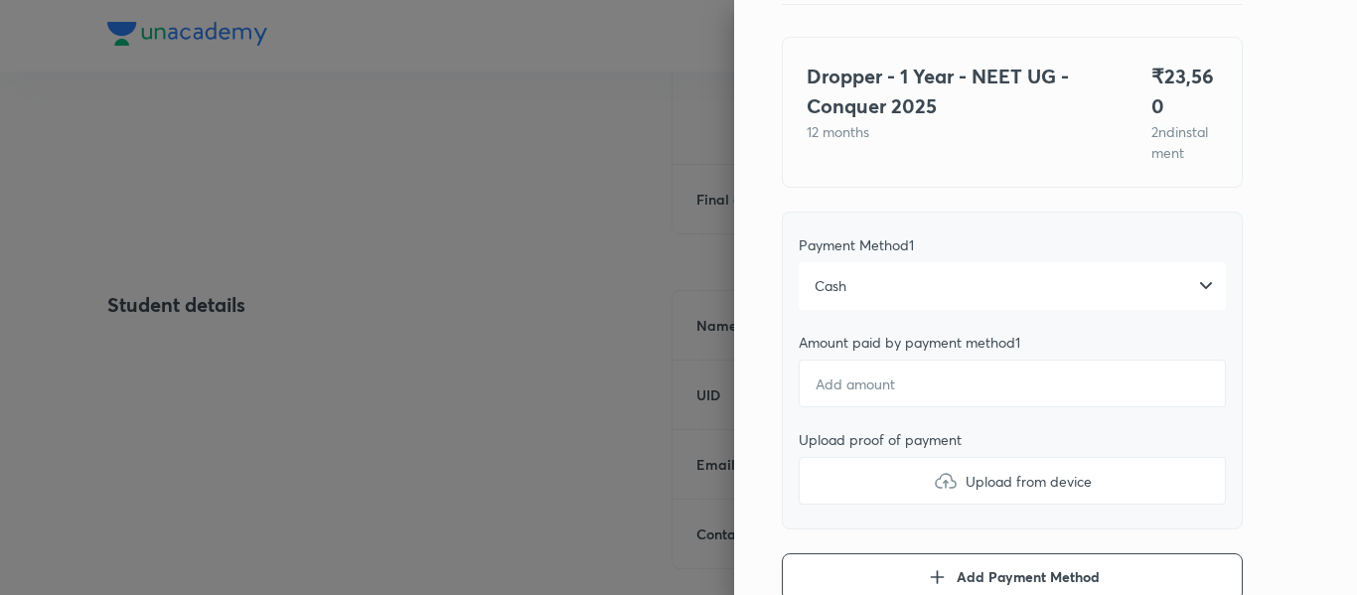
scroll to position [128, 0]
click at [859, 387] on input "number" at bounding box center [1011, 381] width 427 height 48
type textarea "x"
type input "2"
type textarea "x"
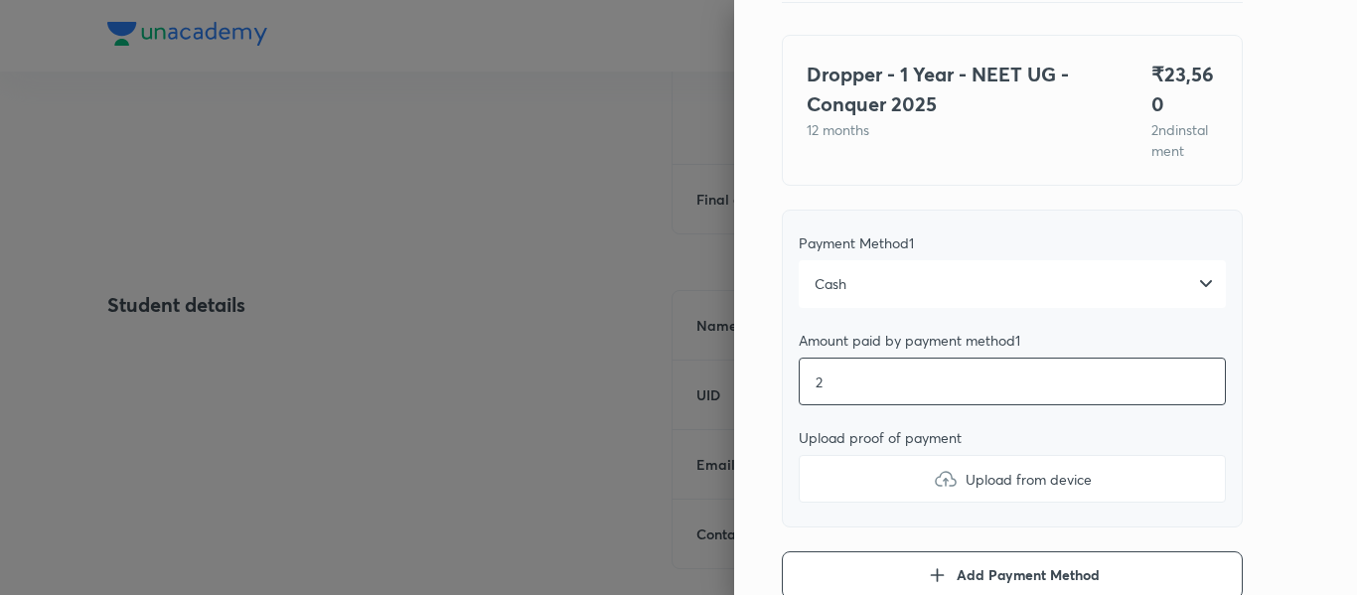
type input "23"
type textarea "x"
type input "235"
type textarea "x"
type input "2356"
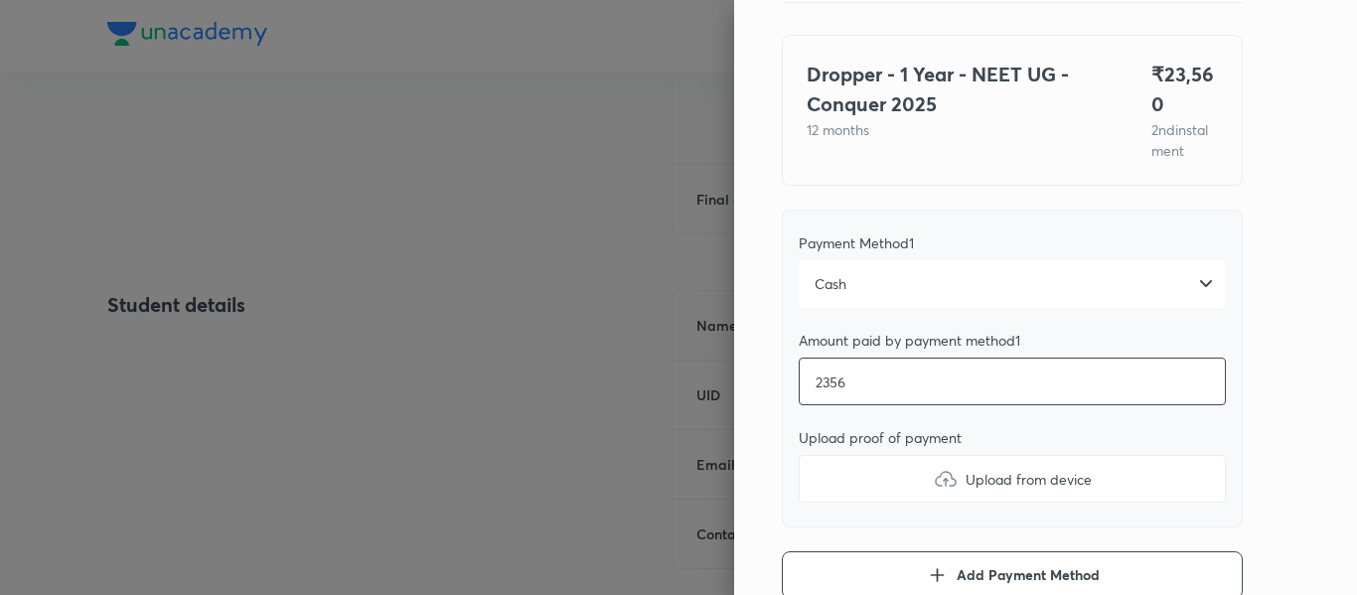
type textarea "x"
type input "23560"
type textarea "x"
type input "23560"
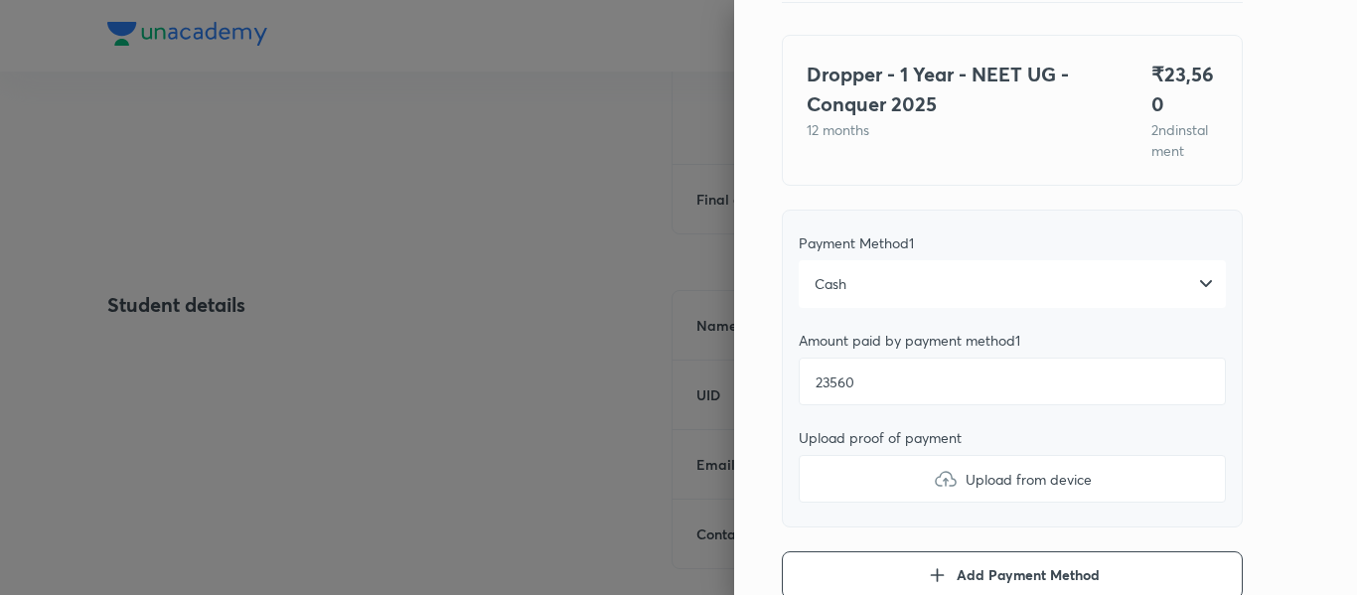
click at [859, 477] on label "Upload from device" at bounding box center [1011, 479] width 427 height 48
click at [0, 0] on input "Upload from device" at bounding box center [0, 0] width 0 height 0
type textarea "x"
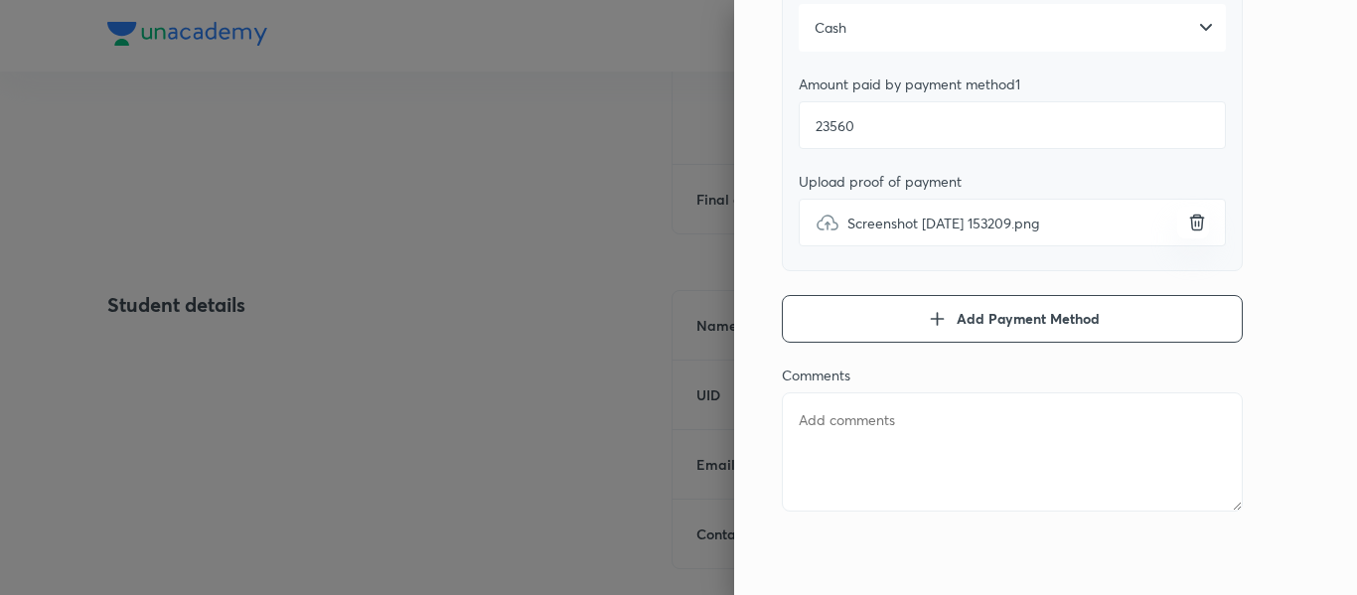
click at [1009, 469] on textarea at bounding box center [1012, 451] width 461 height 119
type textarea "2"
type textarea "x"
type textarea "2n"
type textarea "x"
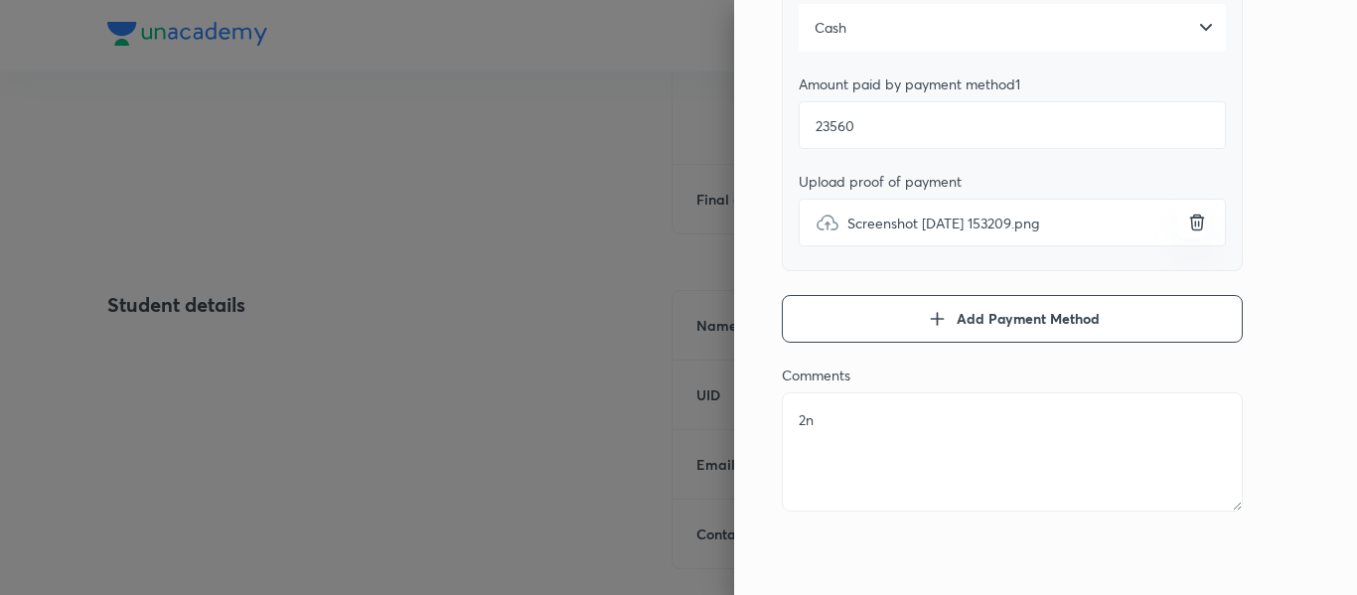
type textarea "2nd"
type textarea "x"
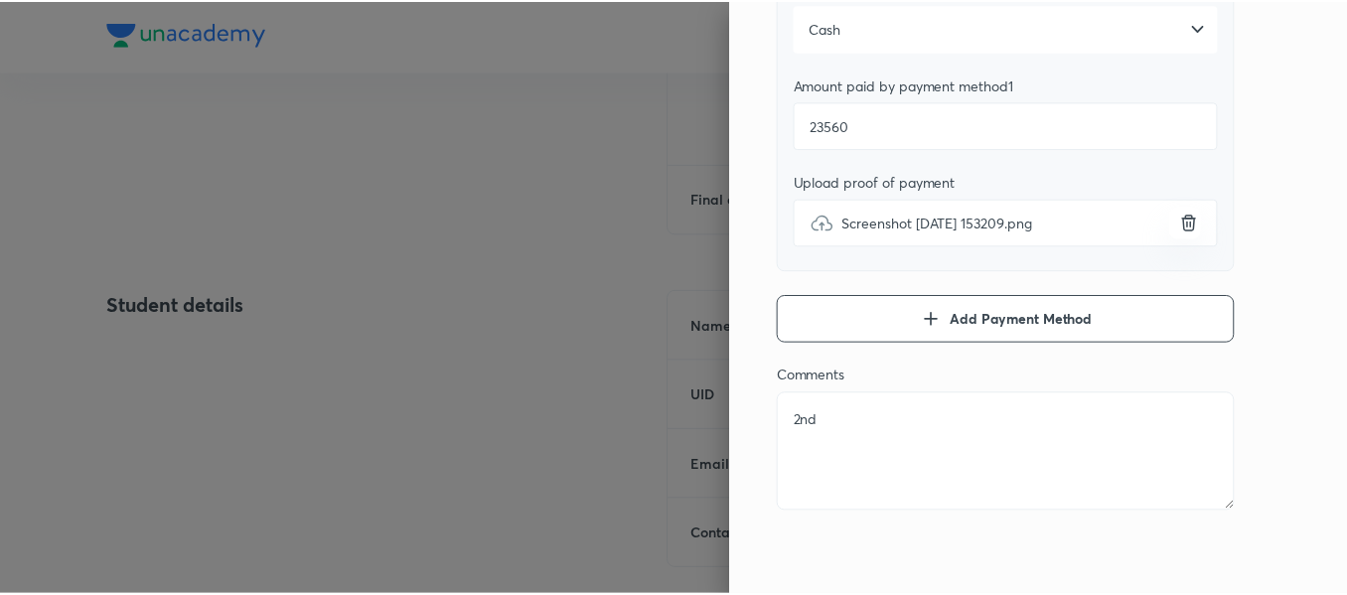
scroll to position [0, 0]
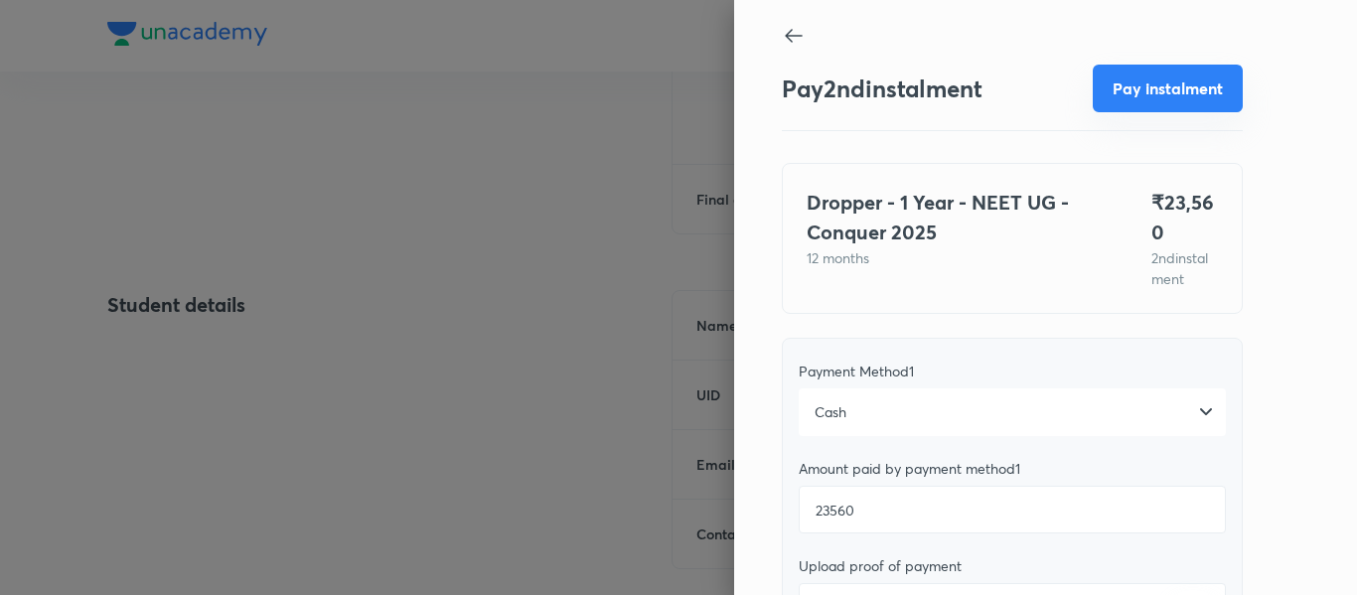
type textarea "2nd"
click at [1166, 83] on button "Pay instalment" at bounding box center [1167, 89] width 150 height 48
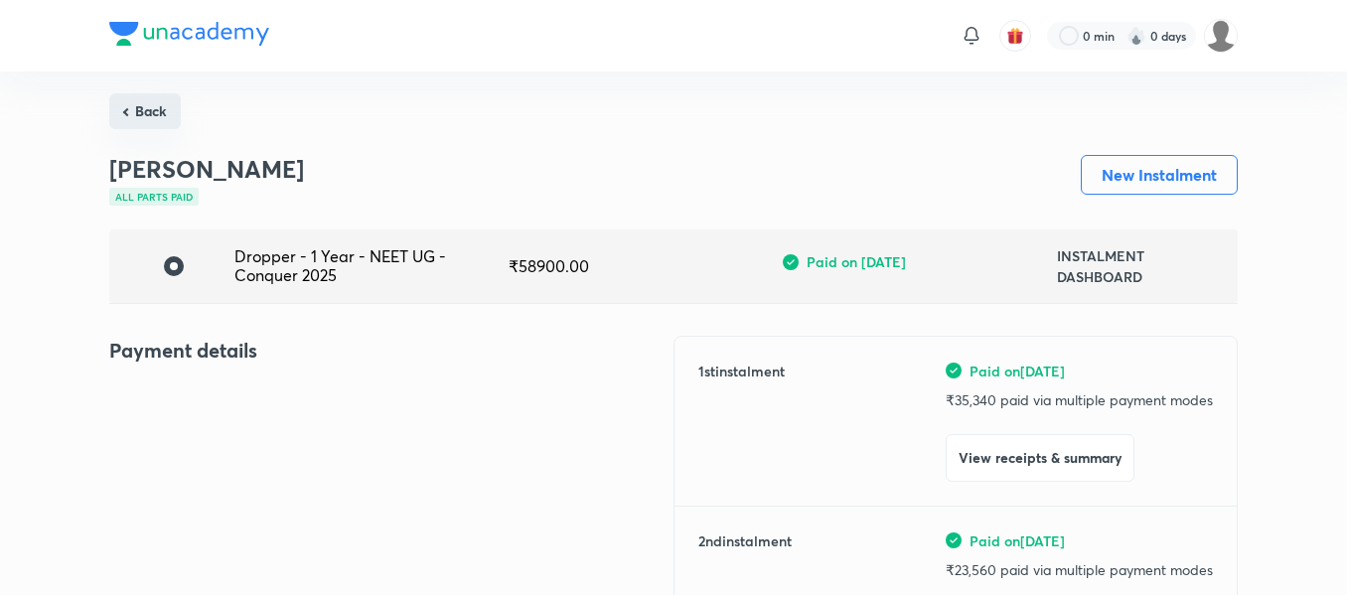
click at [155, 128] on button "Back" at bounding box center [144, 111] width 71 height 36
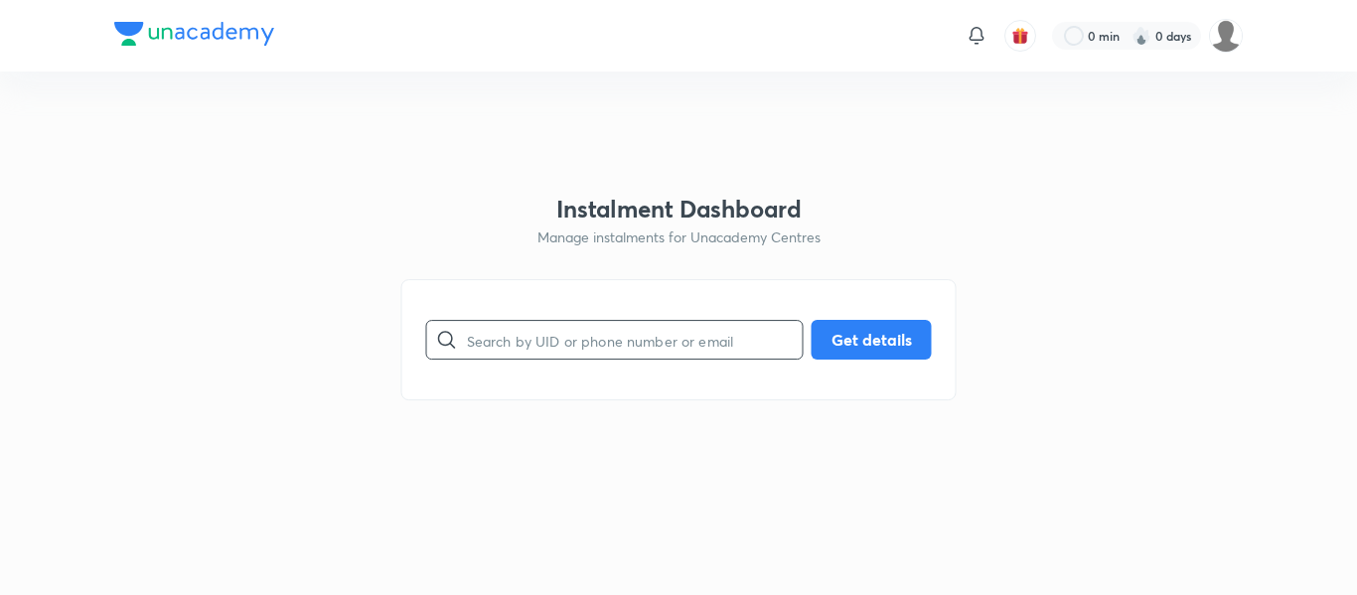
click at [581, 345] on input "text" at bounding box center [635, 340] width 336 height 51
paste input "[EMAIL_ADDRESS][DOMAIN_NAME]"
type input "[EMAIL_ADDRESS][DOMAIN_NAME]"
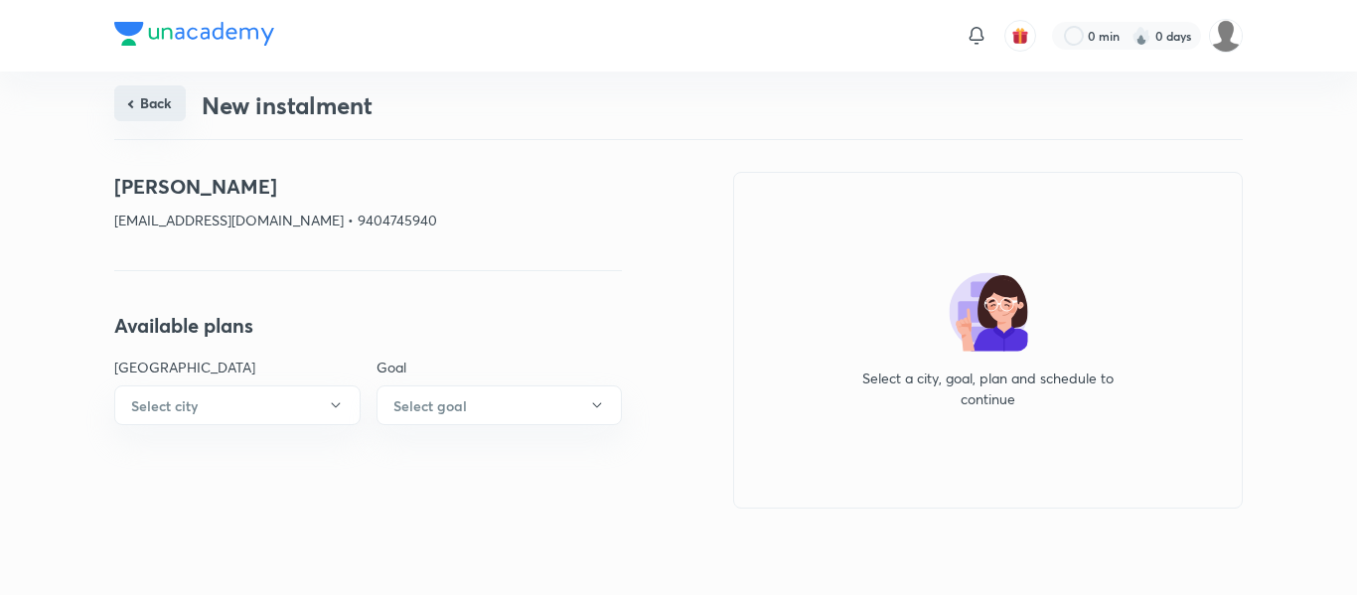
click at [144, 114] on button "Back" at bounding box center [149, 103] width 71 height 36
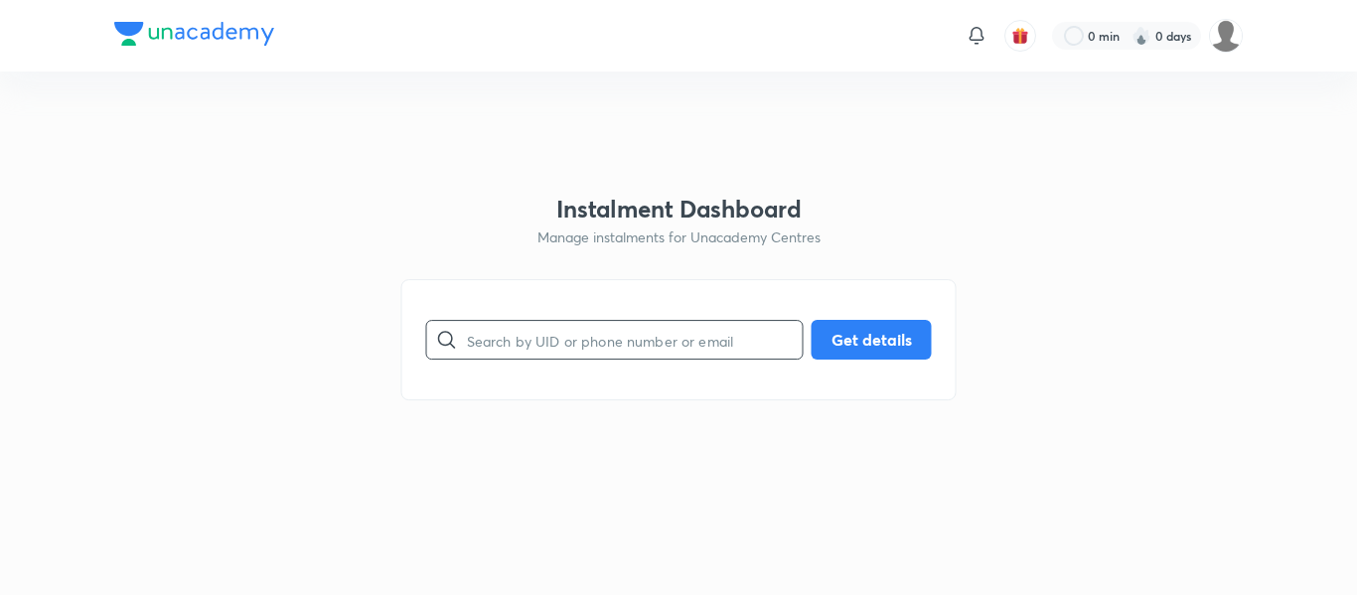
click at [506, 336] on input "text" at bounding box center [635, 340] width 336 height 51
paste input "9404745940"
type input "9404745940"
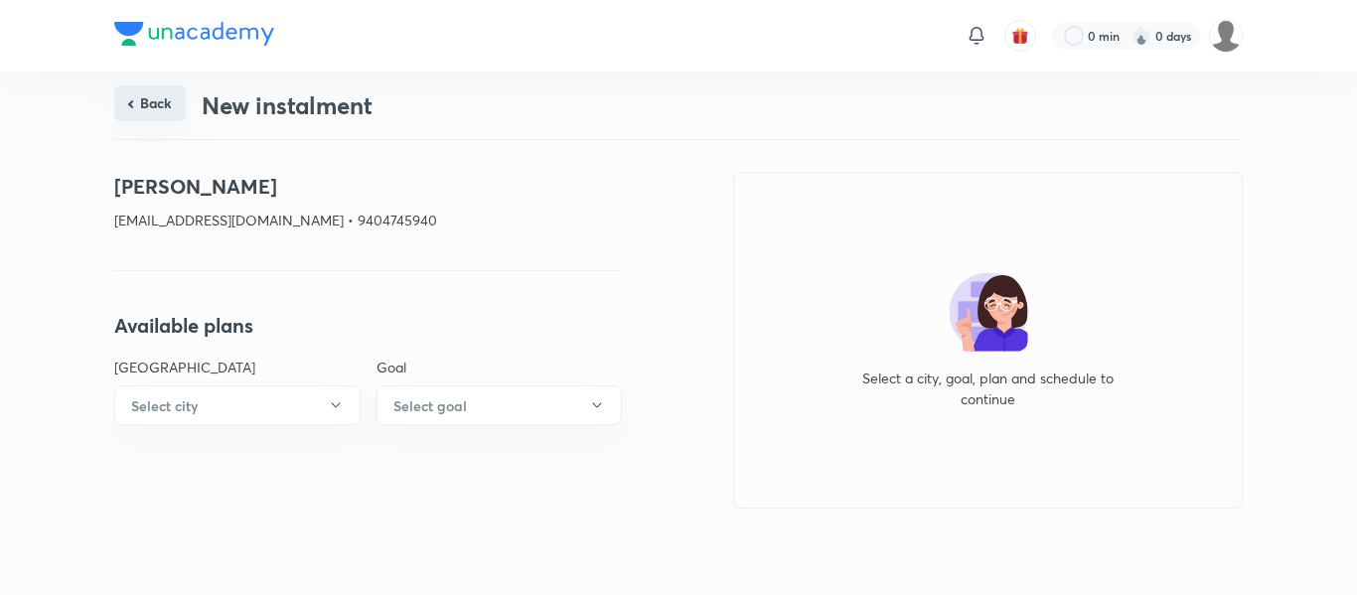
click at [172, 98] on button "Back" at bounding box center [149, 103] width 71 height 36
